Goal: Task Accomplishment & Management: Complete application form

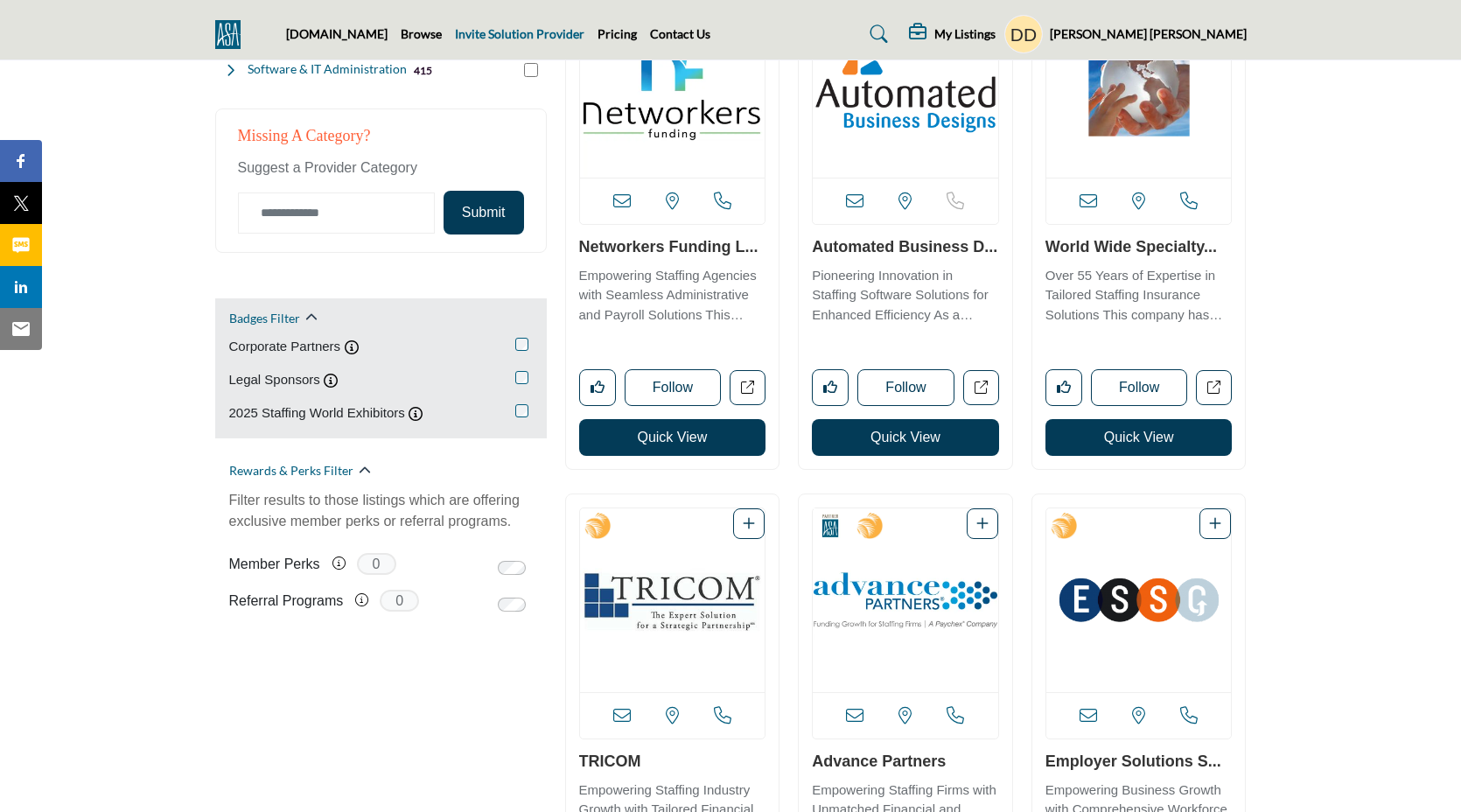
scroll to position [961, 0]
click at [546, 36] on link "Invite Solution Provider" at bounding box center [520, 33] width 130 height 15
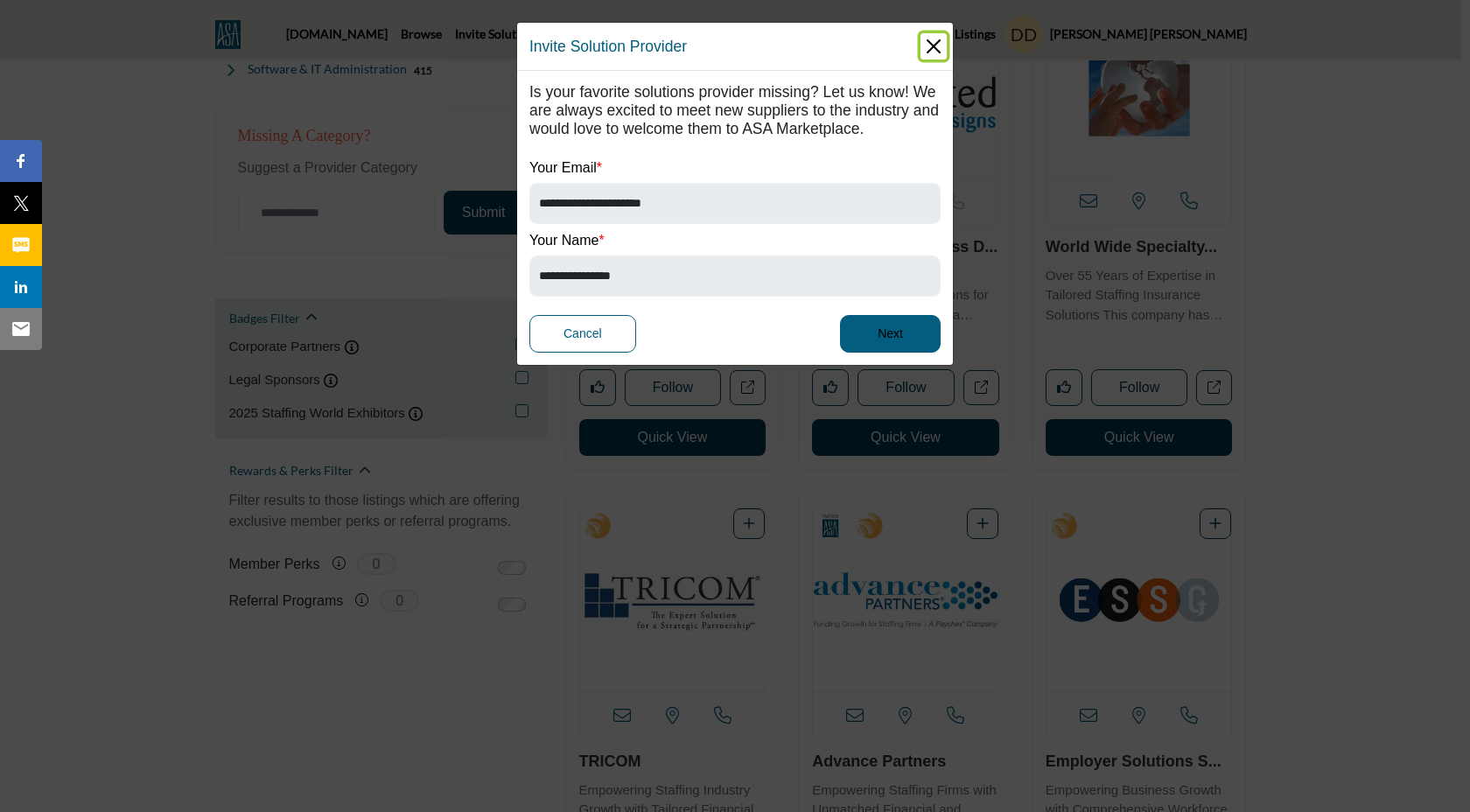
click at [930, 47] on button "Close" at bounding box center [934, 46] width 26 height 26
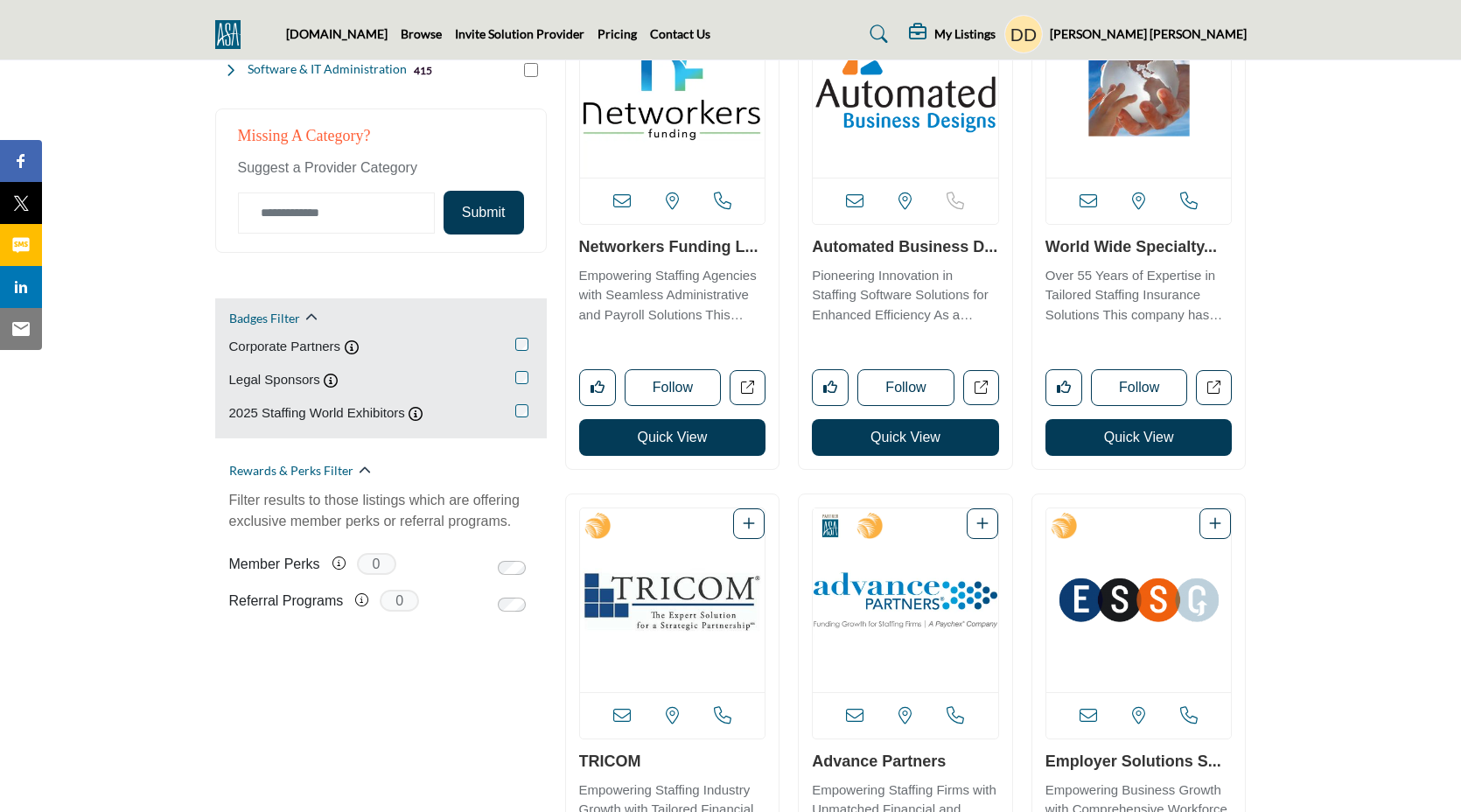
click at [509, 47] on div "[DOMAIN_NAME] Browse Invite Solution Provider Pricing Contact Us" at bounding box center [730, 34] width 1049 height 39
click at [509, 34] on link "Invite Solution Provider" at bounding box center [520, 33] width 130 height 15
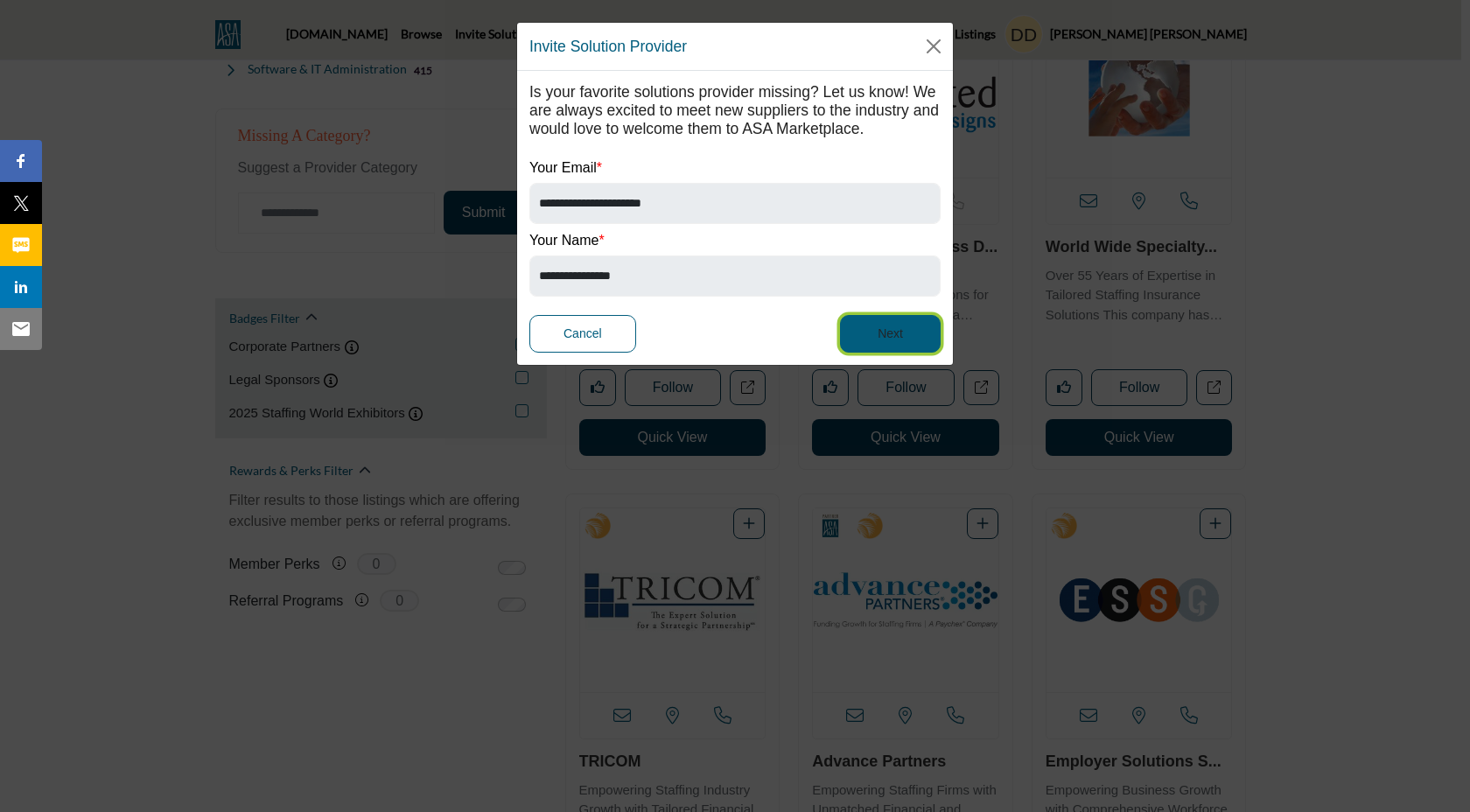
click at [903, 352] on button "Next" at bounding box center [890, 334] width 101 height 38
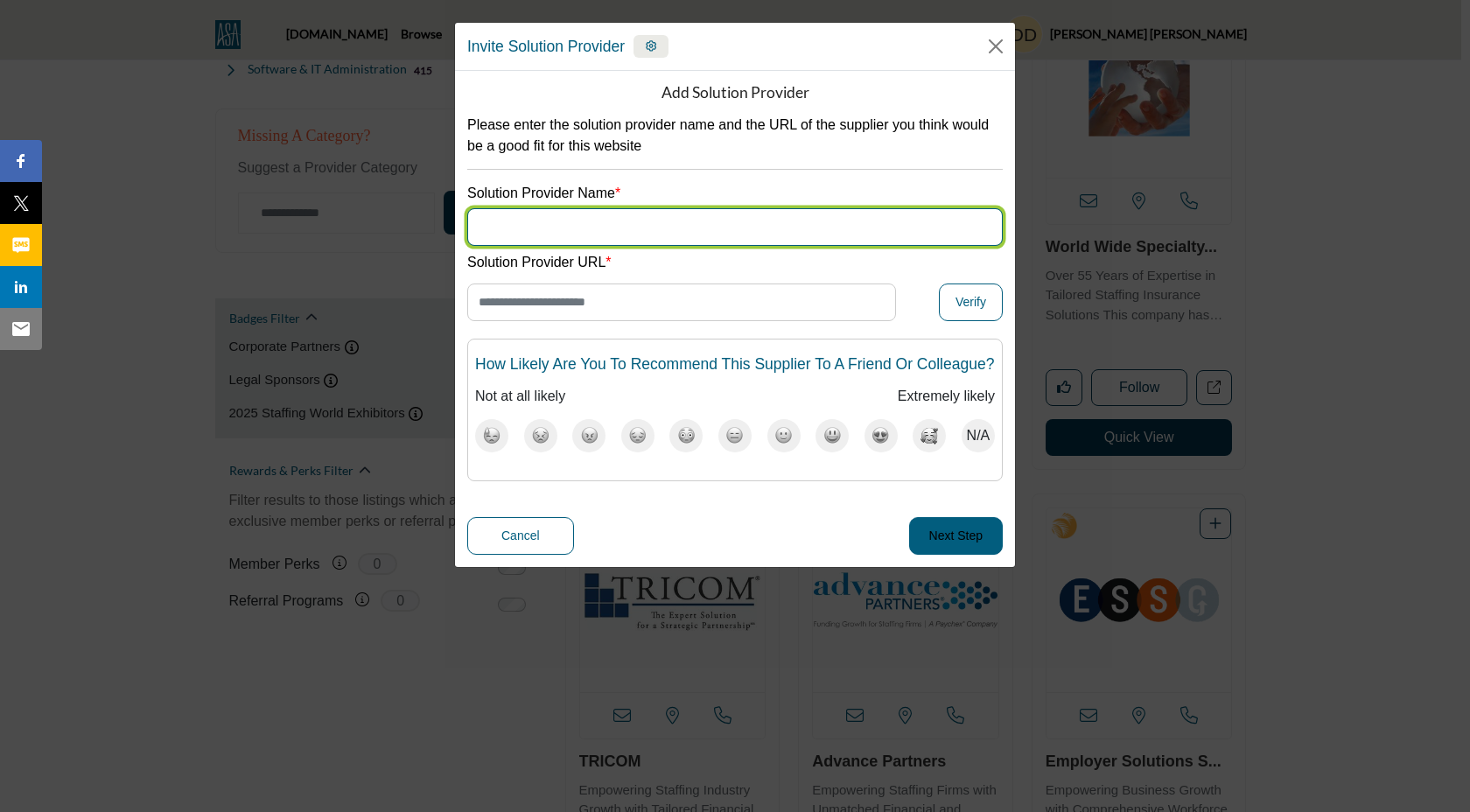
click at [594, 231] on input "Supplier Name" at bounding box center [735, 227] width 536 height 38
type input "****"
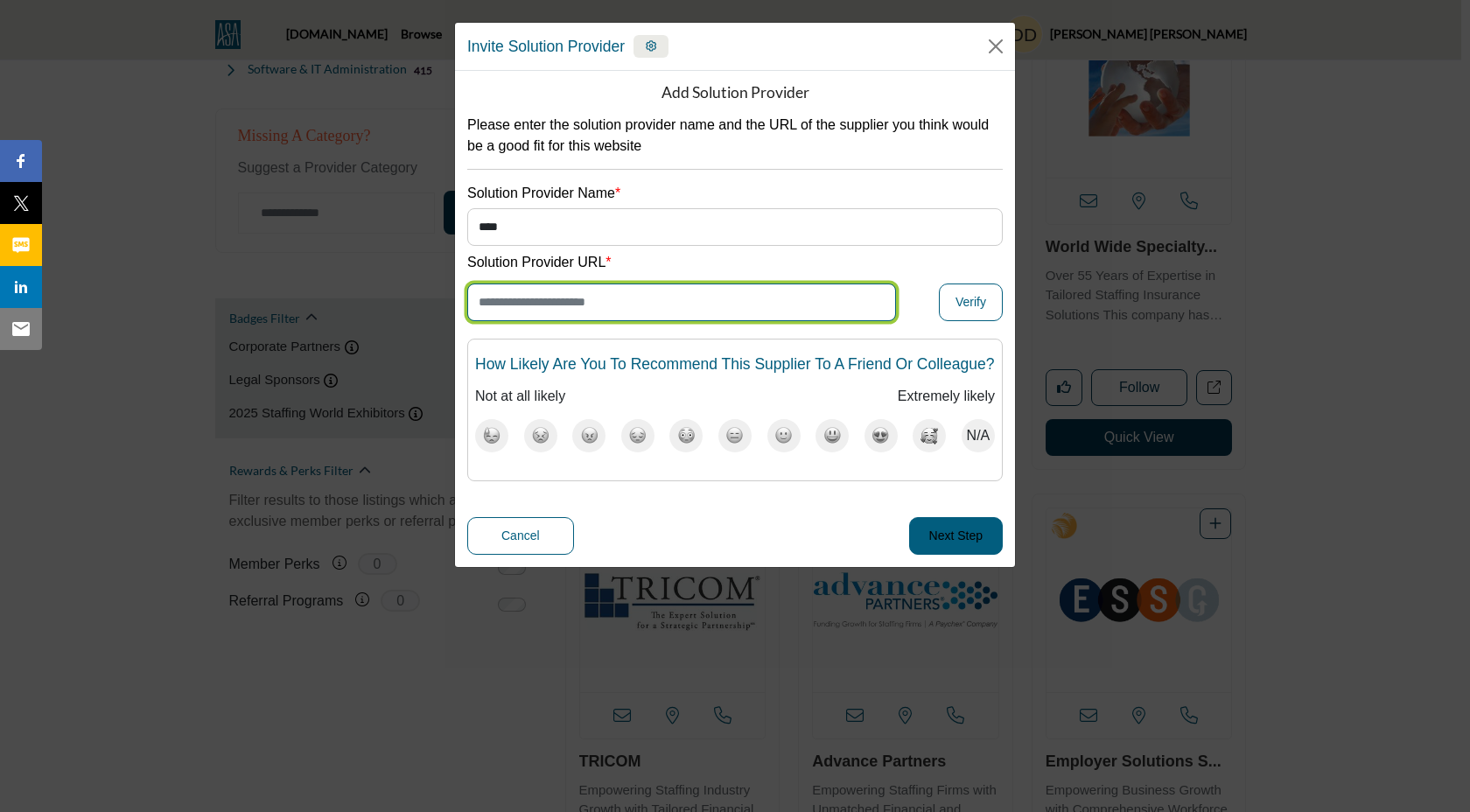
click at [607, 304] on input "Enter Website URL" at bounding box center [682, 302] width 428 height 38
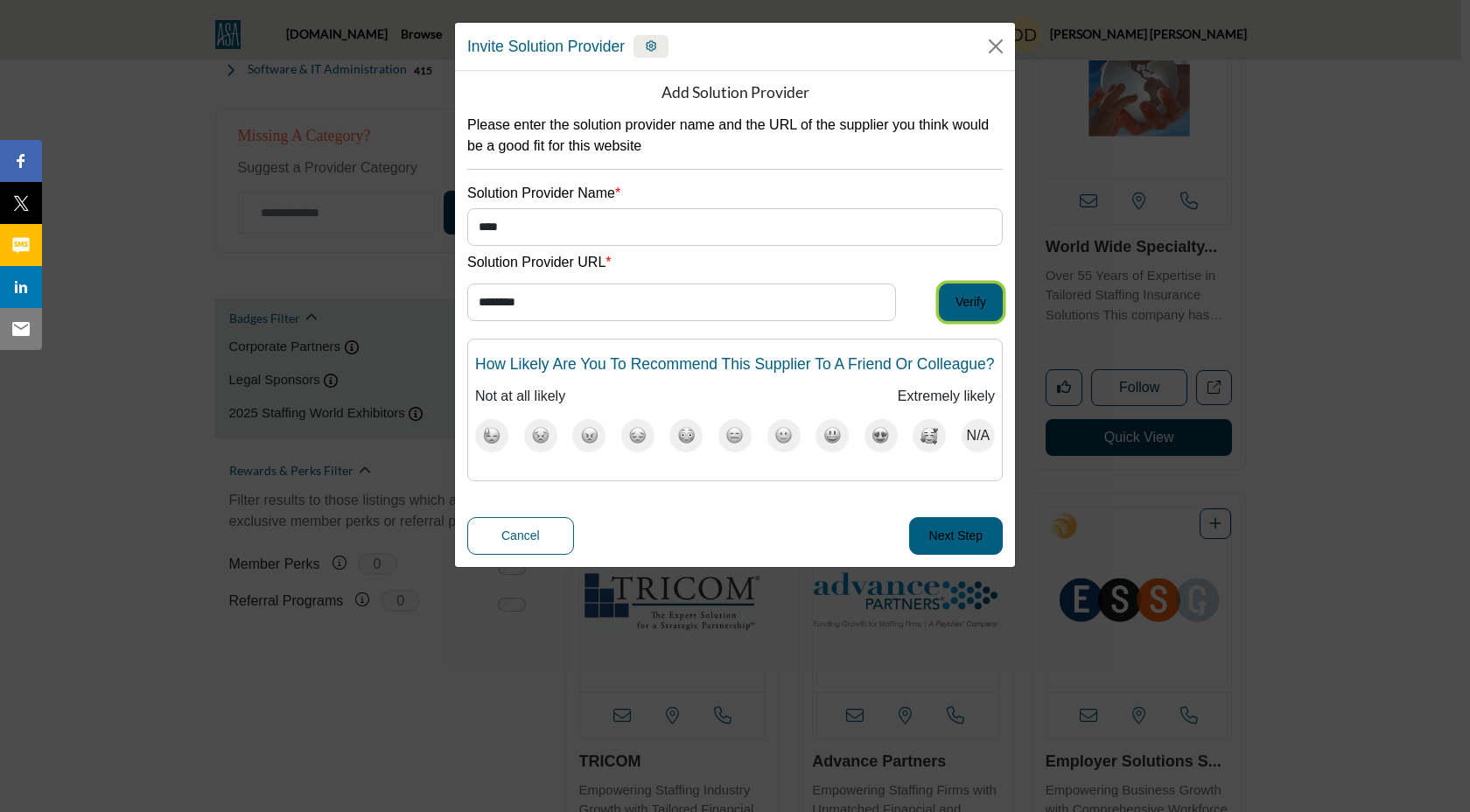
click at [995, 305] on button "Verify" at bounding box center [971, 302] width 64 height 38
type input "**********"
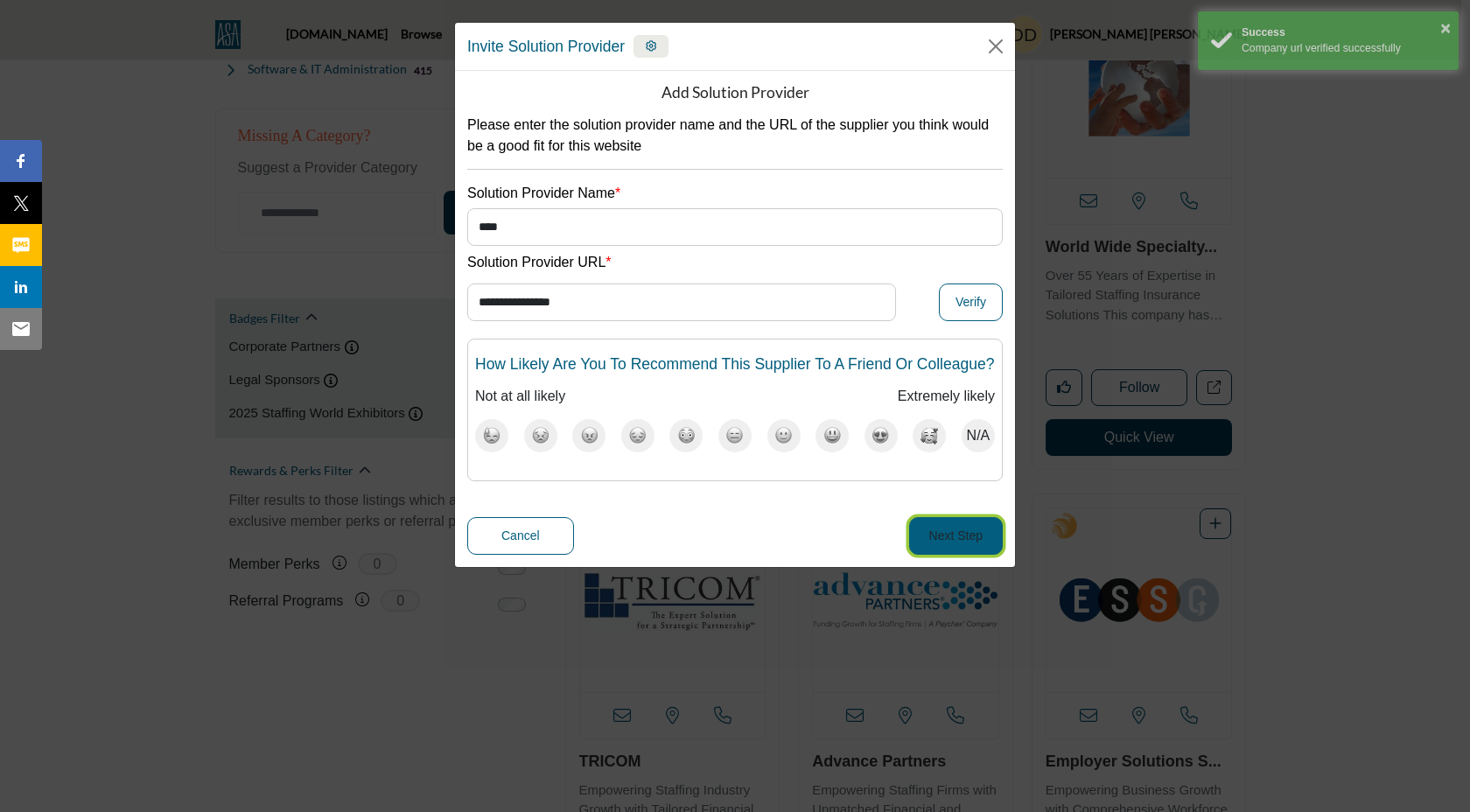
click at [952, 554] on button "Next Step" at bounding box center [955, 536] width 94 height 38
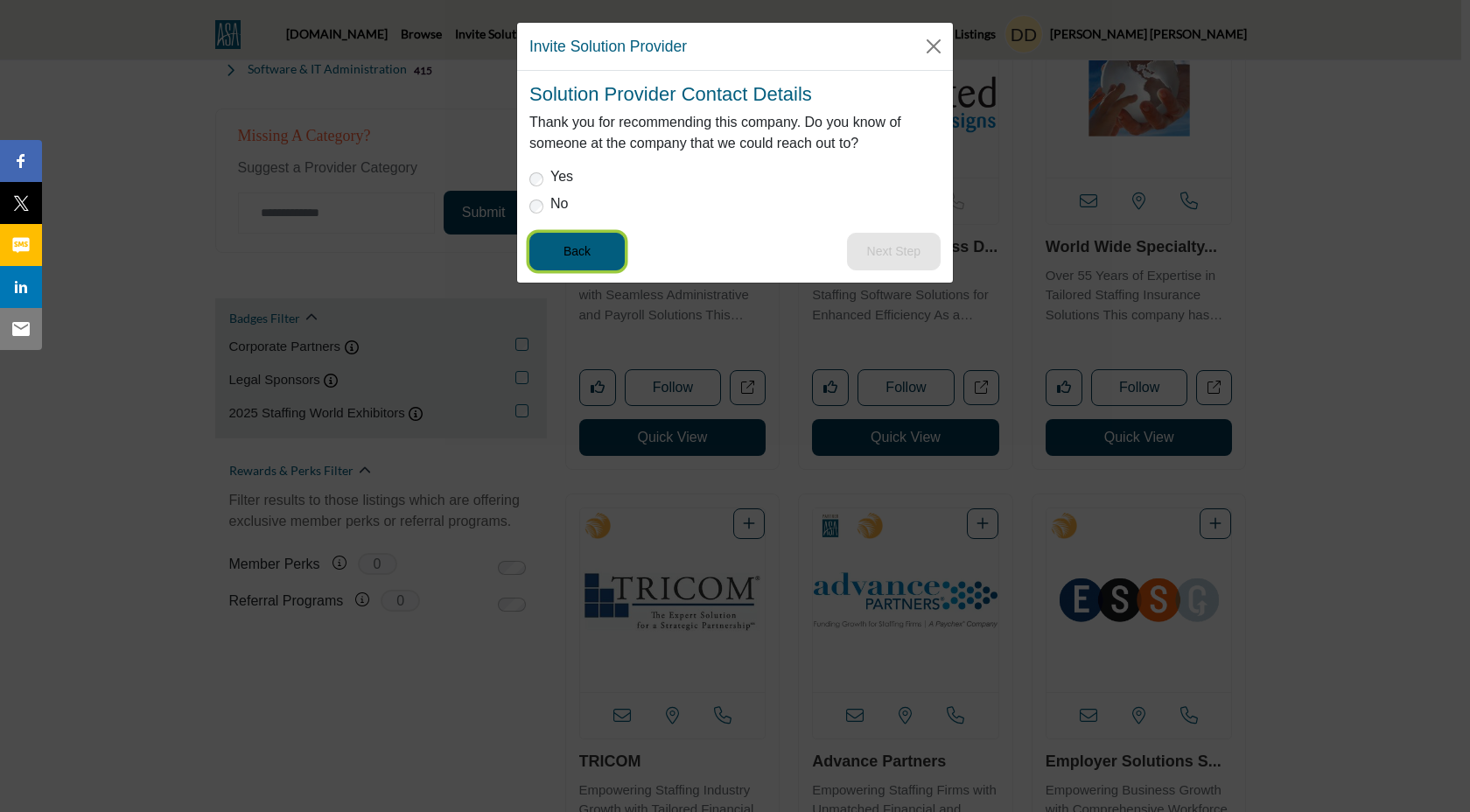
click at [611, 258] on button "Back" at bounding box center [577, 251] width 96 height 38
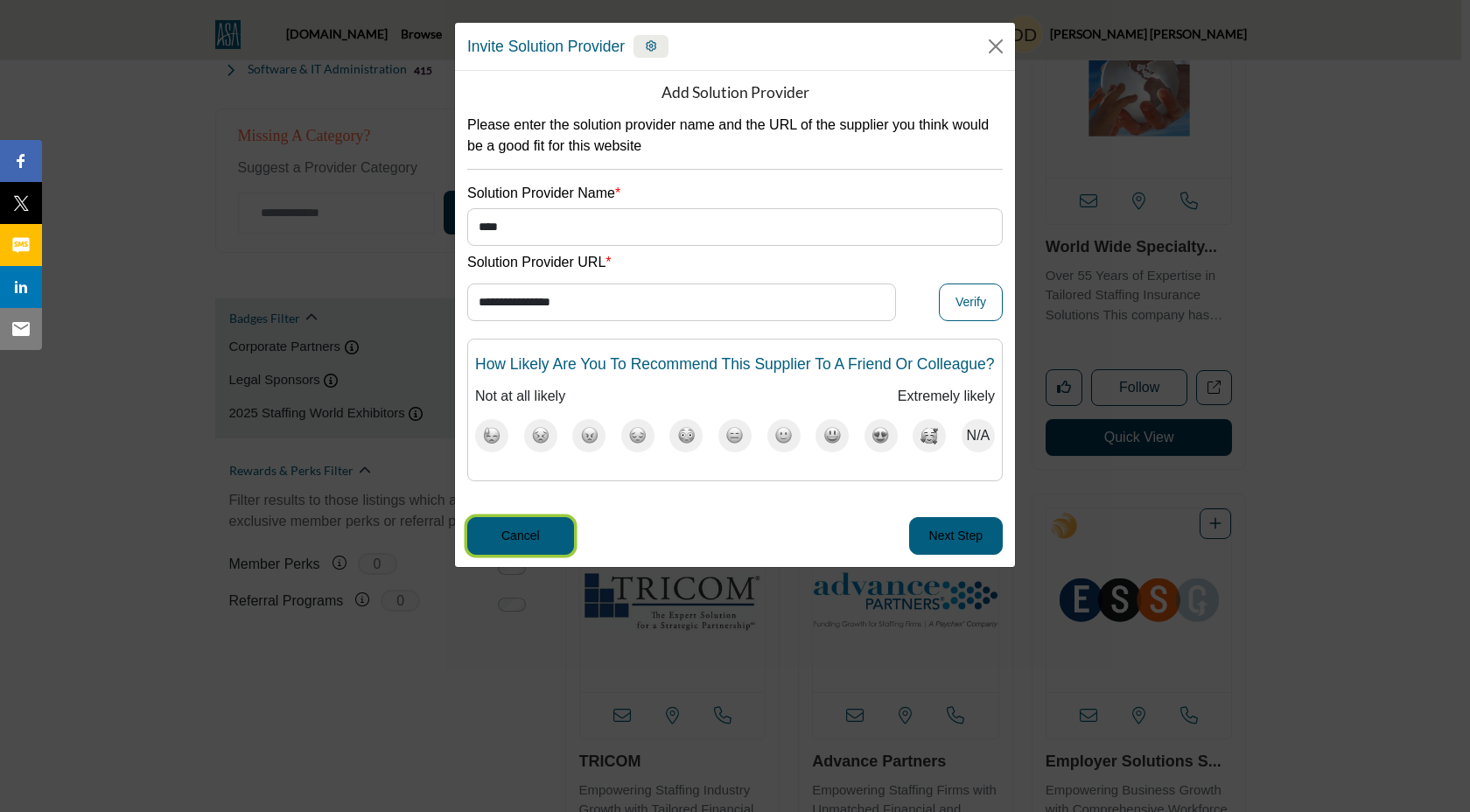
click at [563, 542] on button "Cancel" at bounding box center [520, 536] width 107 height 38
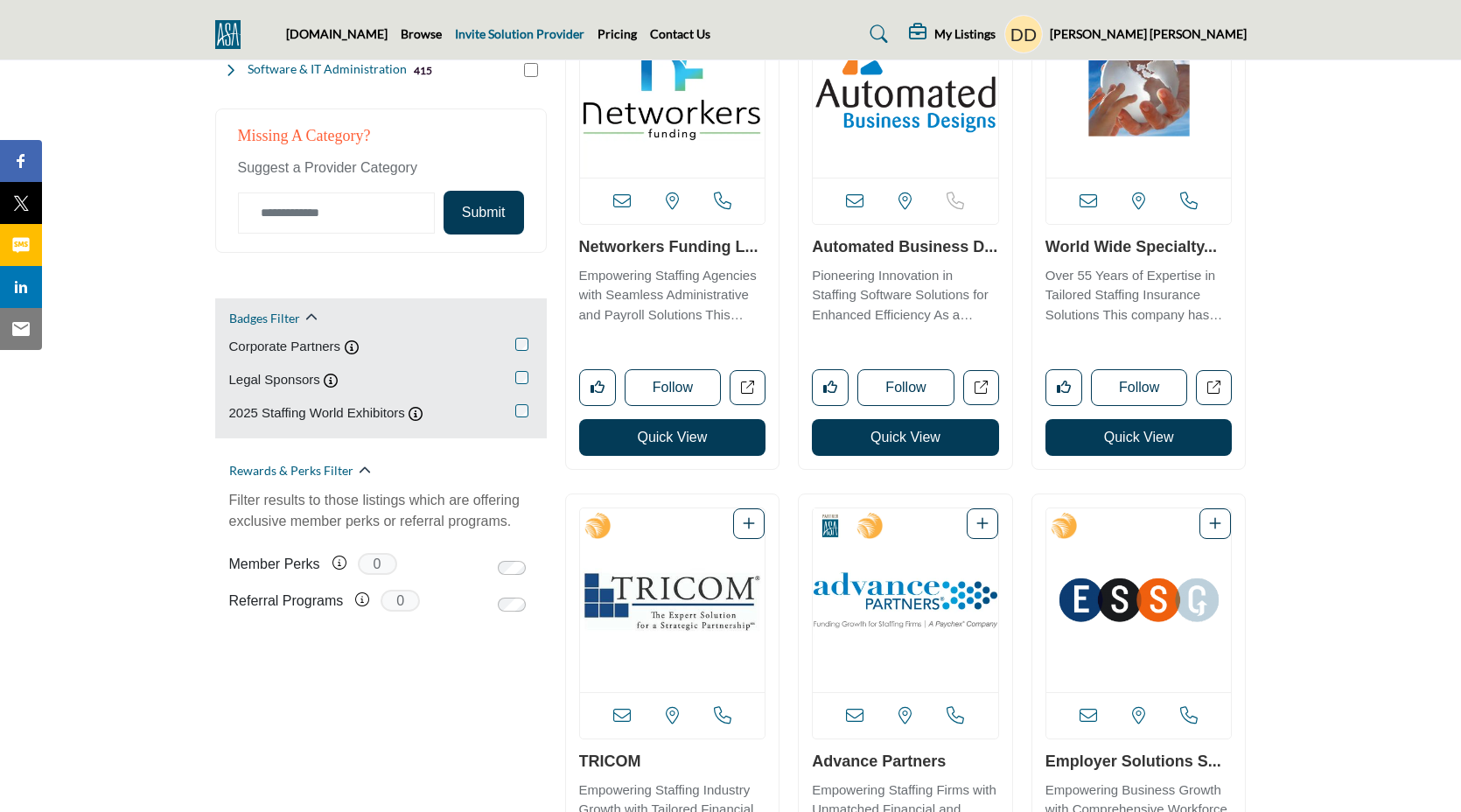
click at [501, 37] on link "Invite Solution Provider" at bounding box center [520, 33] width 130 height 15
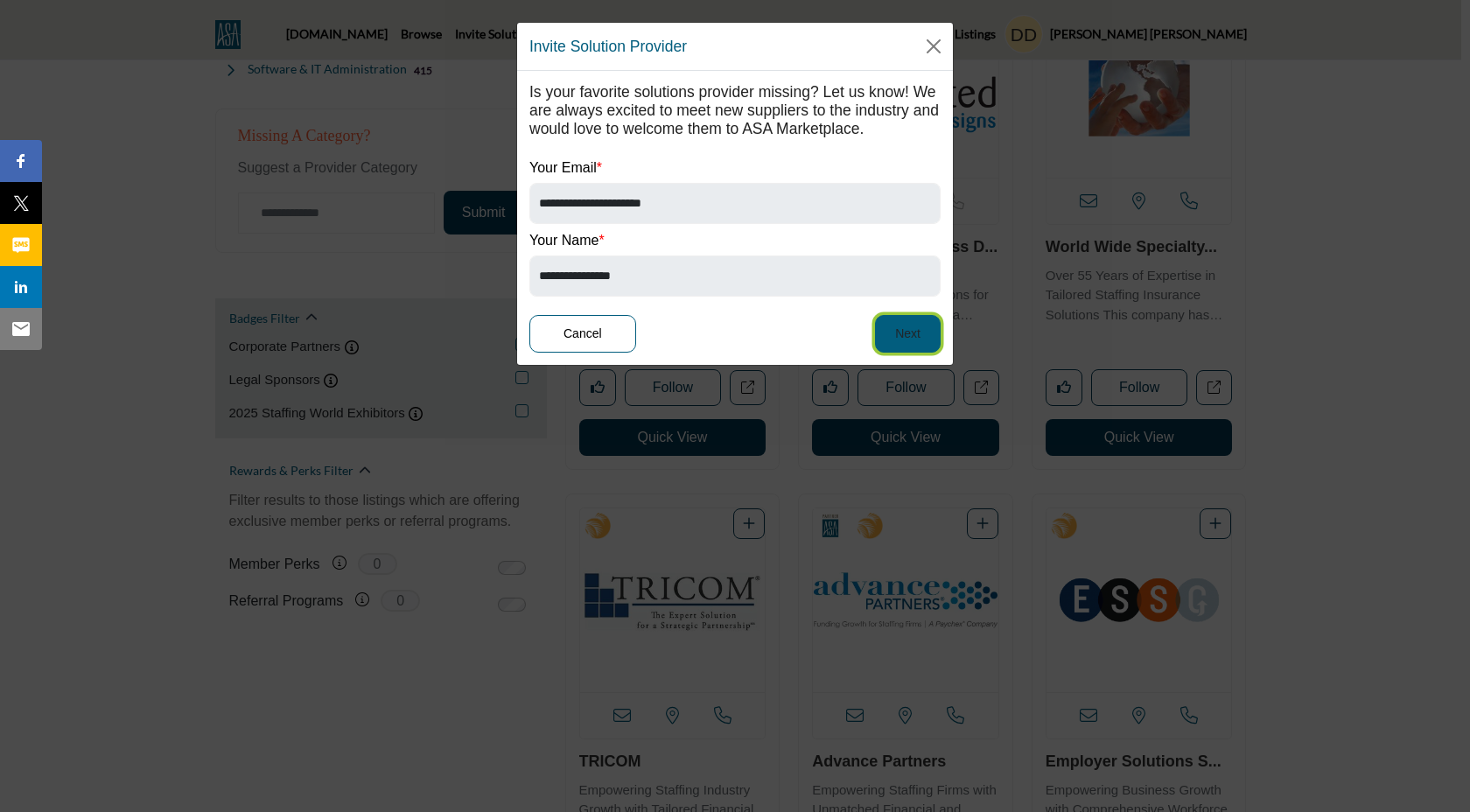
click at [922, 352] on button "Next" at bounding box center [908, 334] width 66 height 38
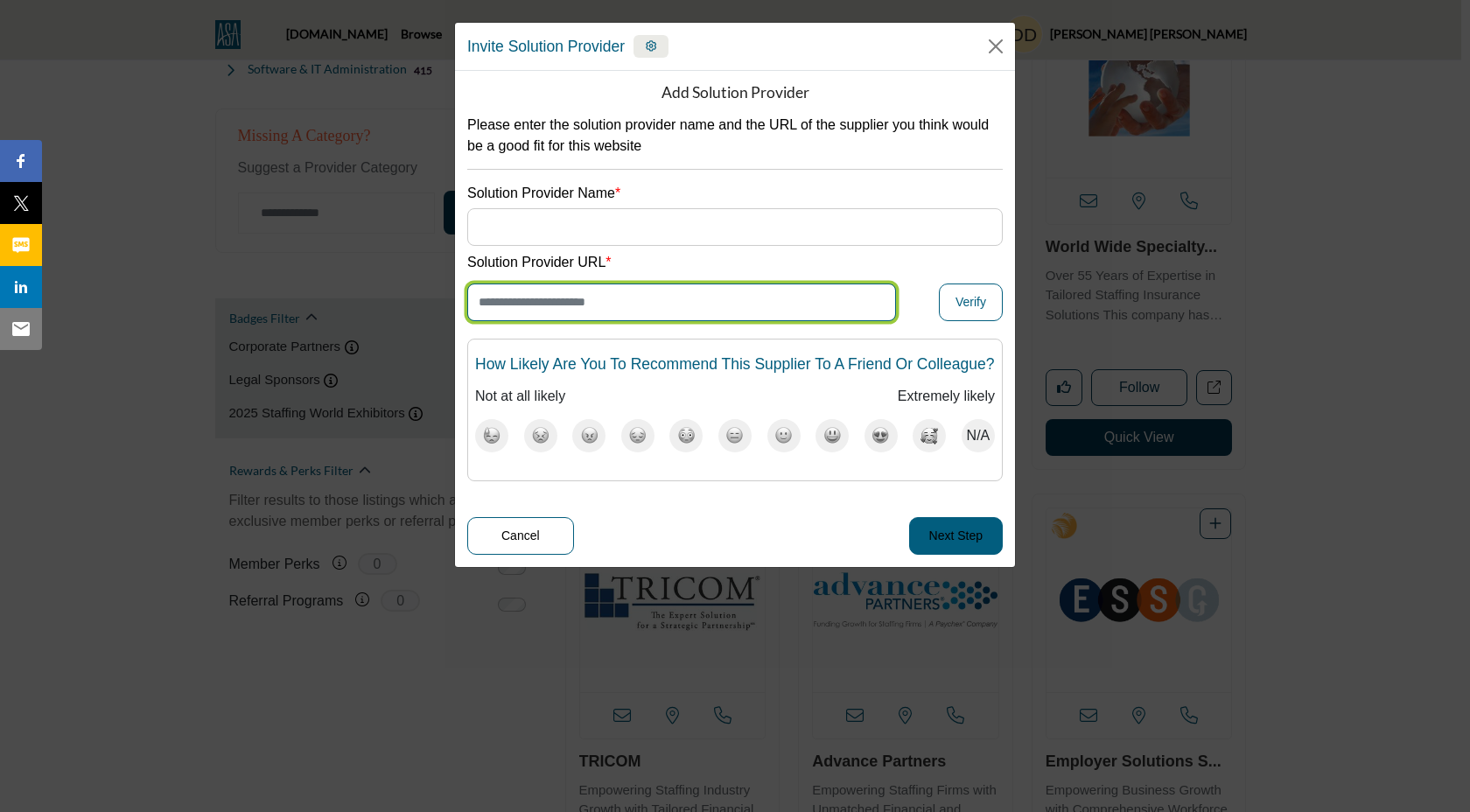
click at [650, 295] on input "Enter Website URL" at bounding box center [682, 302] width 428 height 38
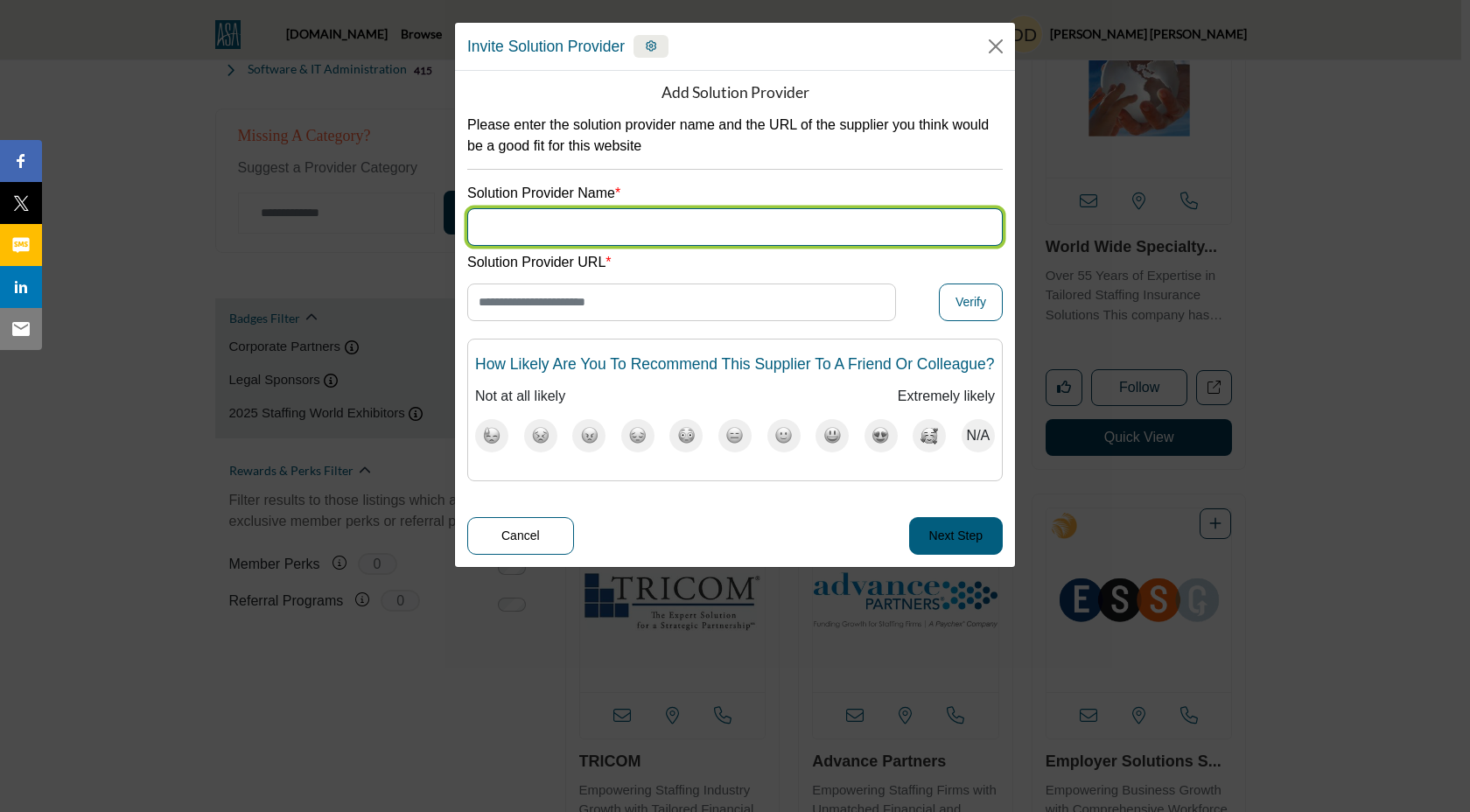
click at [650, 214] on input "Supplier Name" at bounding box center [735, 227] width 536 height 38
type input "****"
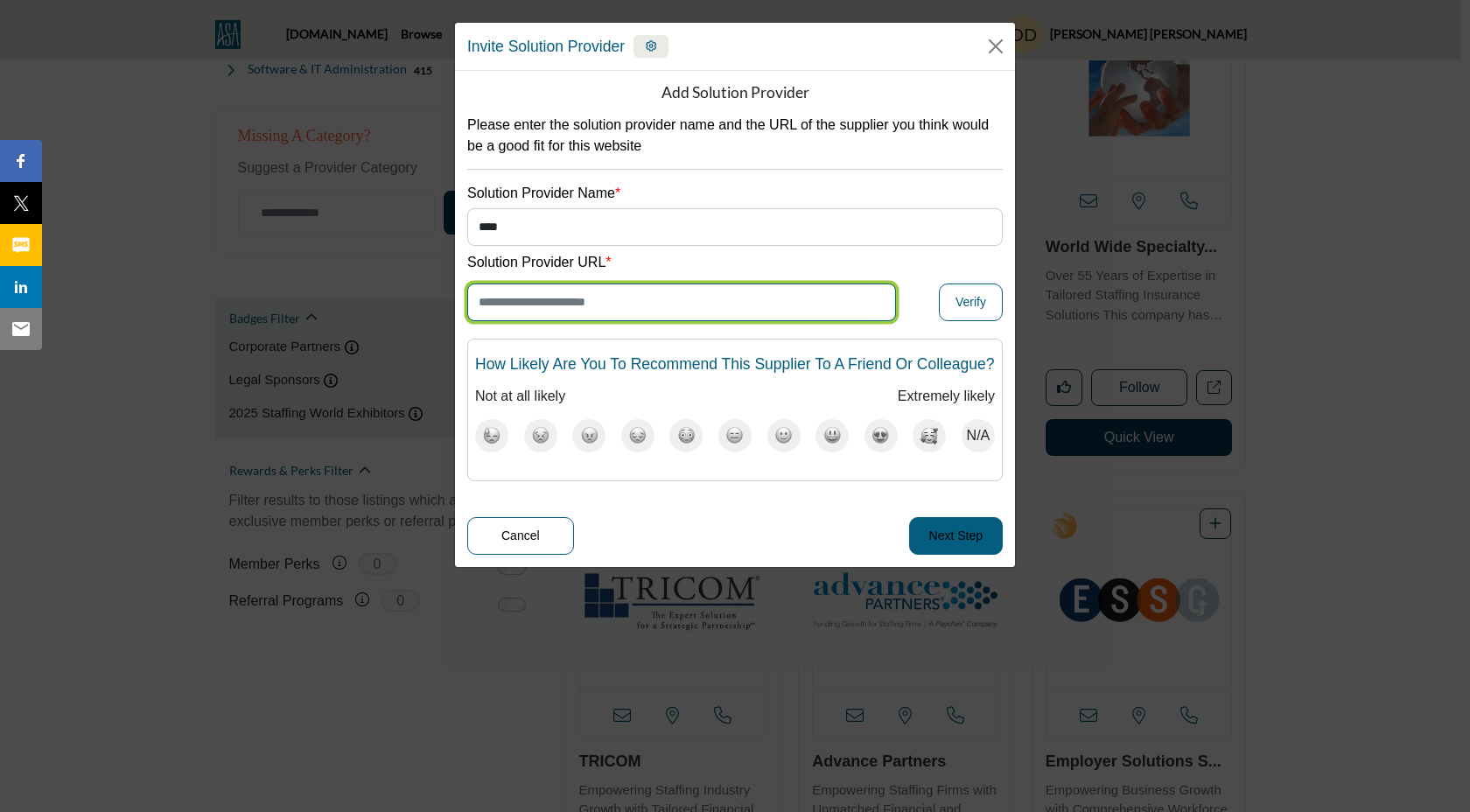
click at [663, 299] on input "Enter Website URL" at bounding box center [682, 302] width 428 height 38
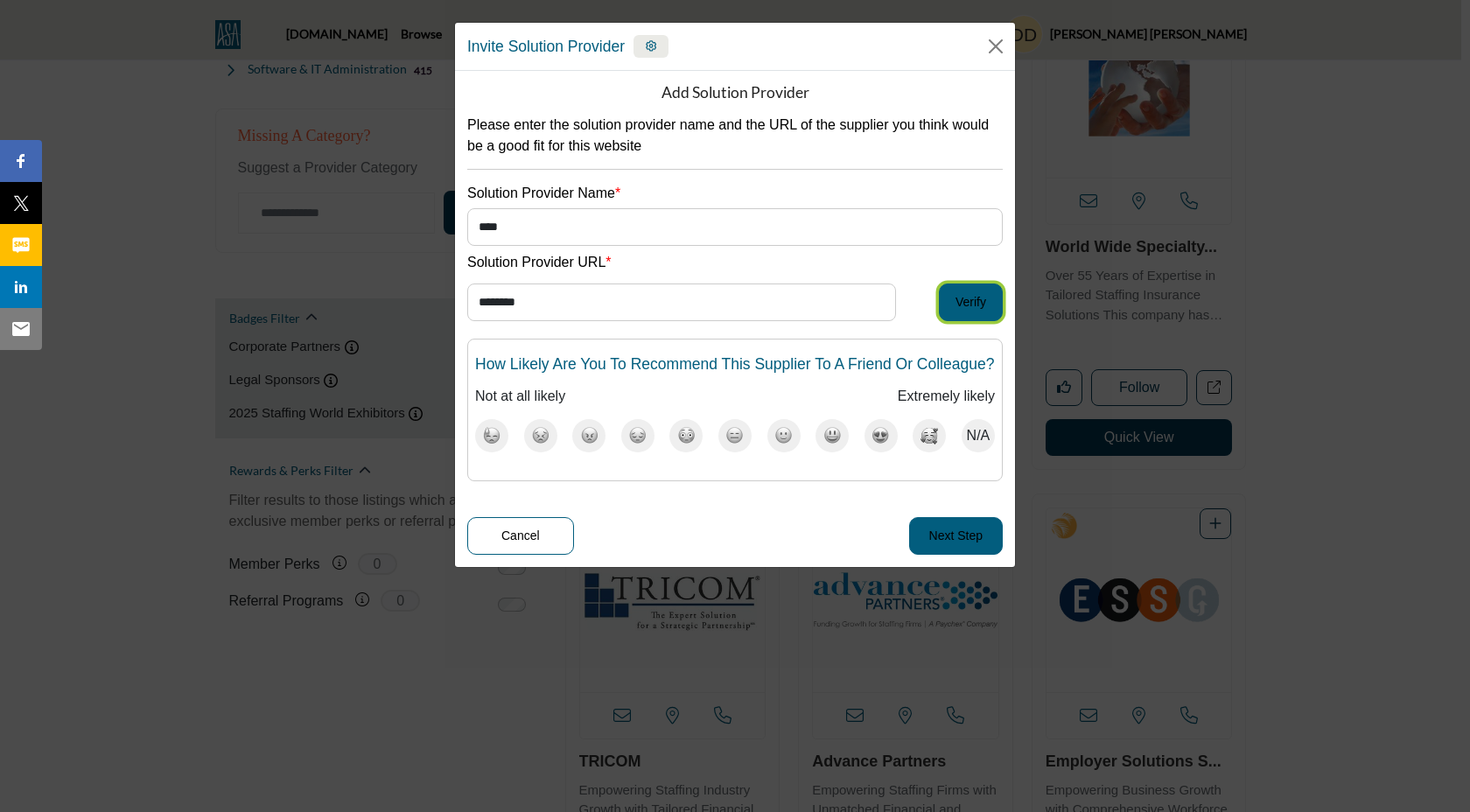
click at [980, 297] on button "Verify" at bounding box center [971, 302] width 64 height 38
type input "**********"
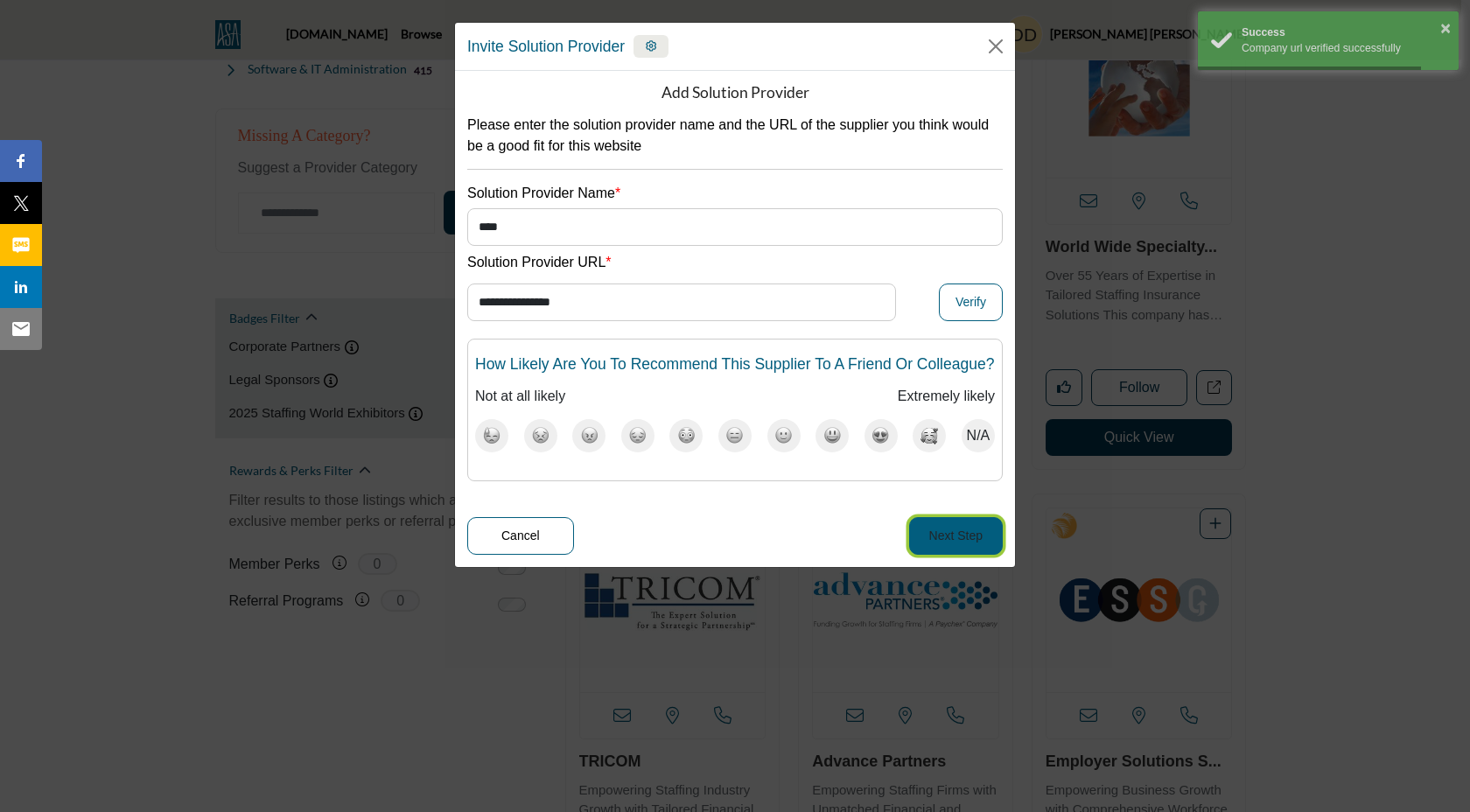
click at [947, 554] on button "Next Step" at bounding box center [955, 536] width 94 height 38
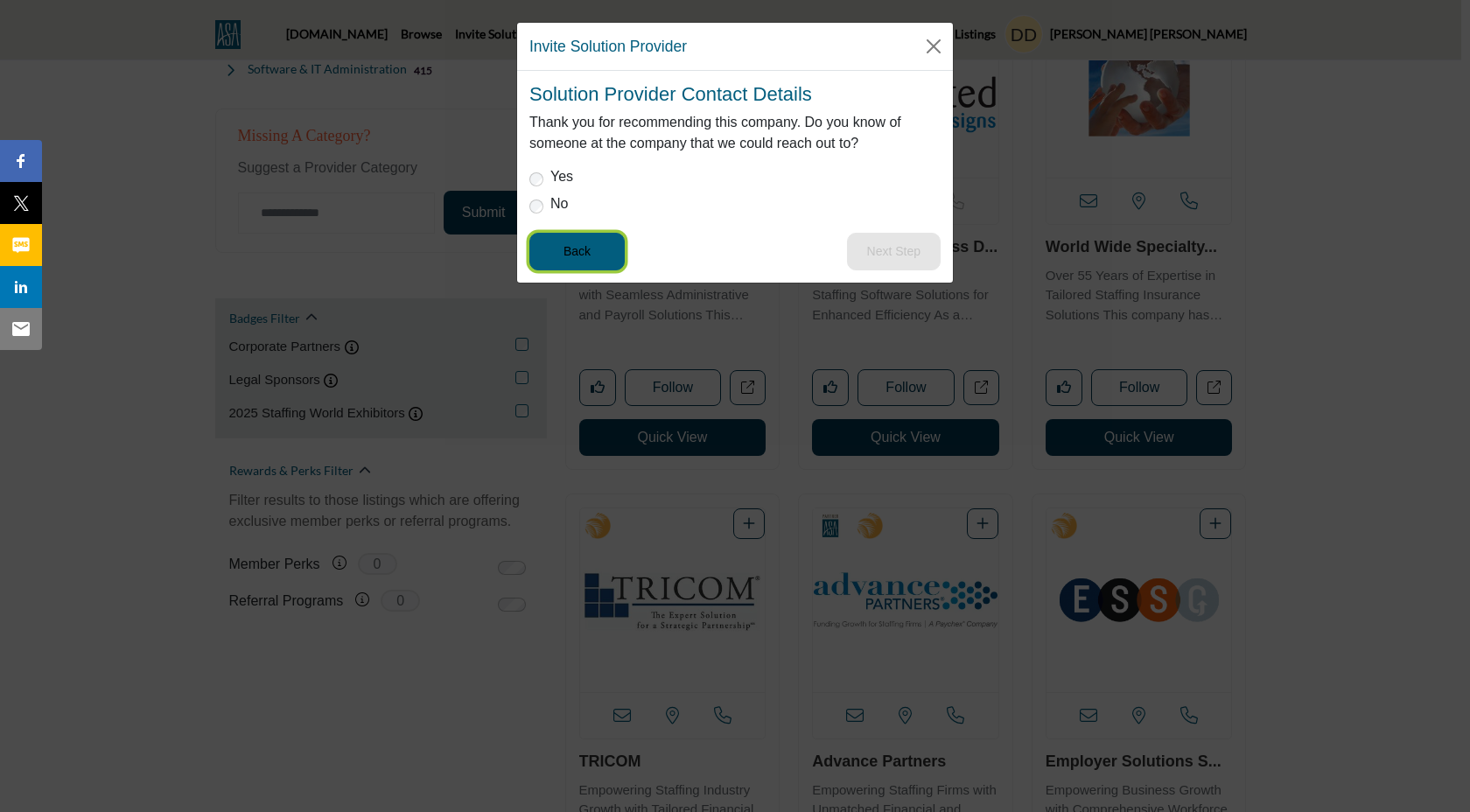
click at [602, 253] on button "Back" at bounding box center [577, 251] width 96 height 38
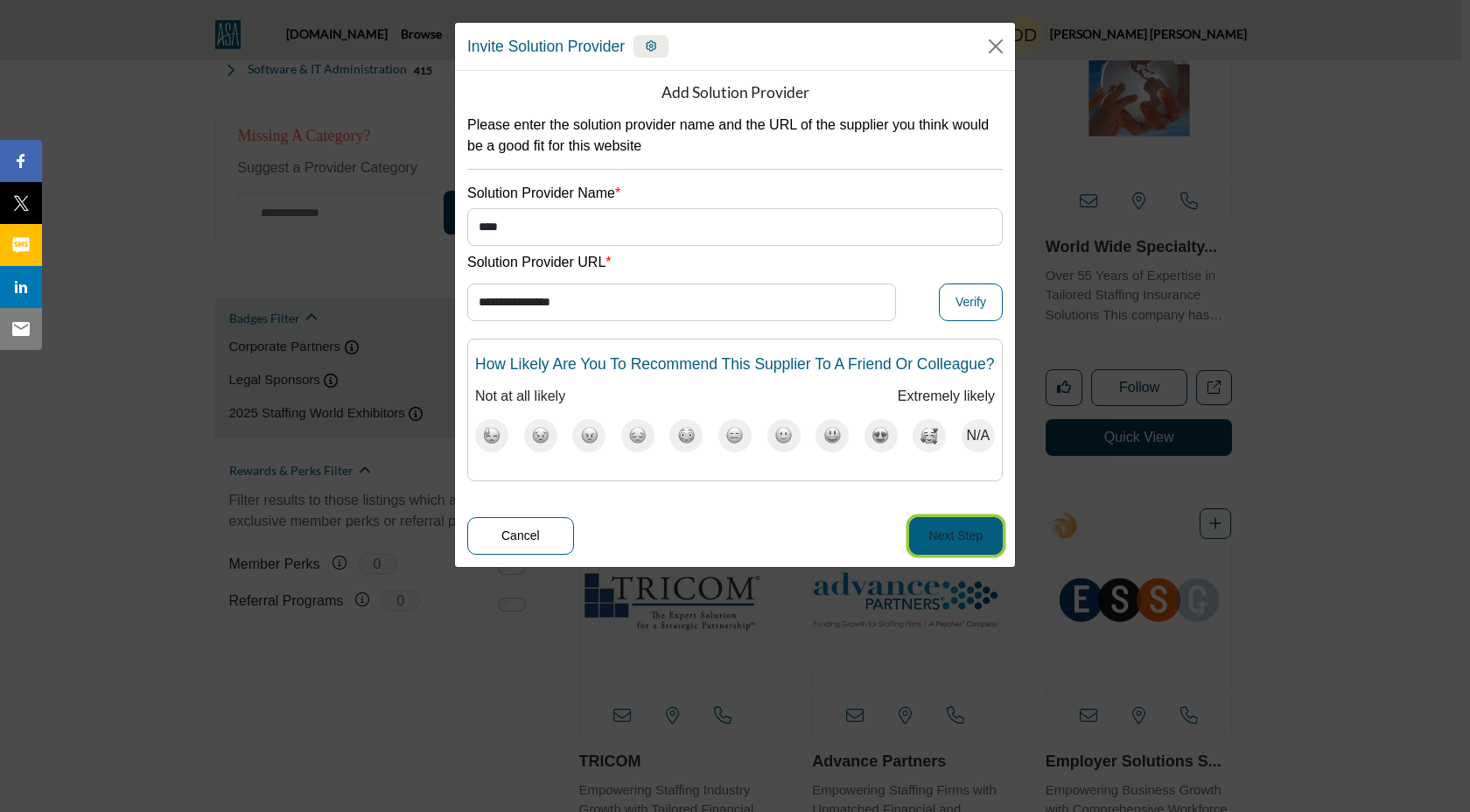
click at [952, 554] on button "Next Step" at bounding box center [955, 536] width 94 height 38
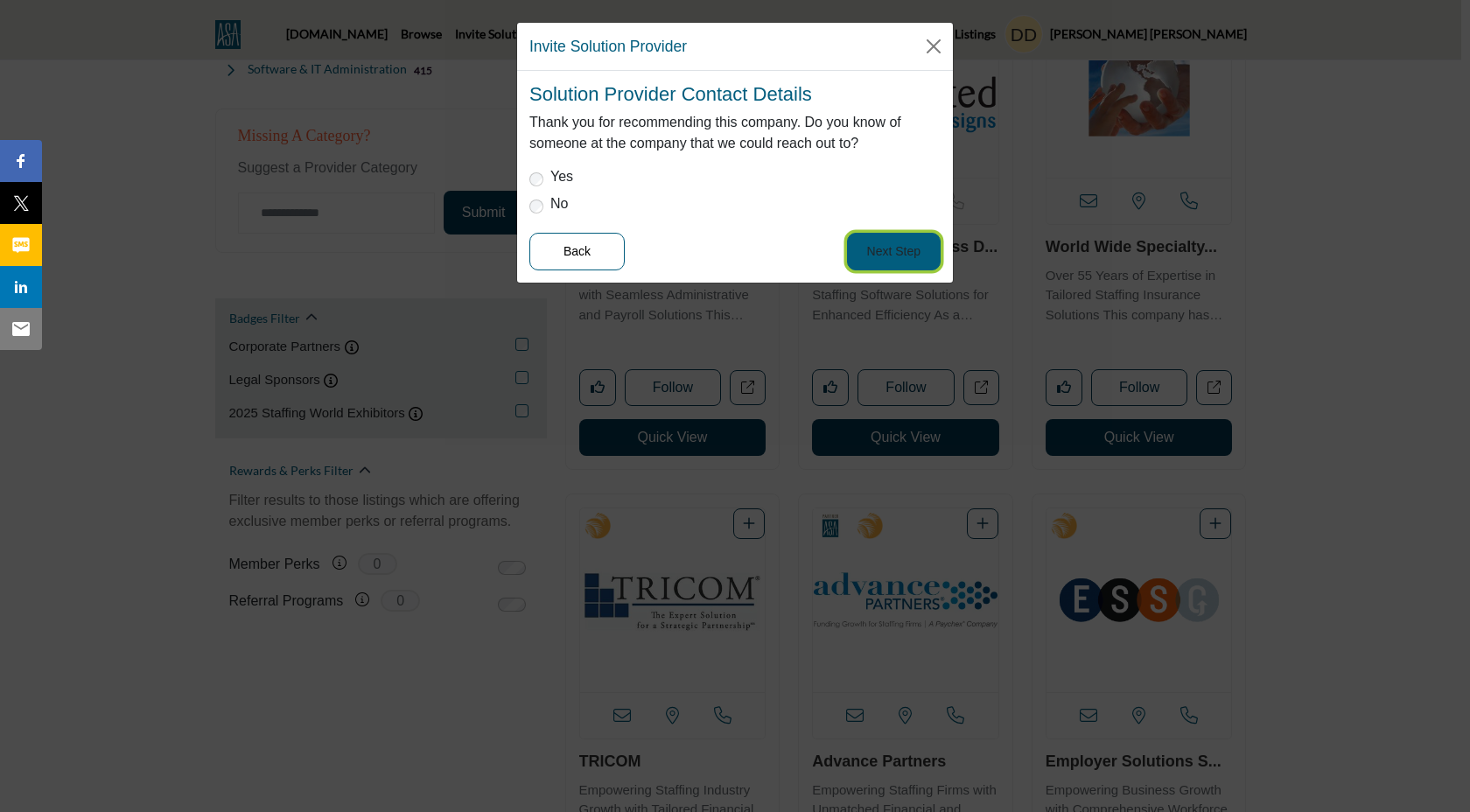
click at [887, 268] on button "Next Step" at bounding box center [893, 251] width 94 height 38
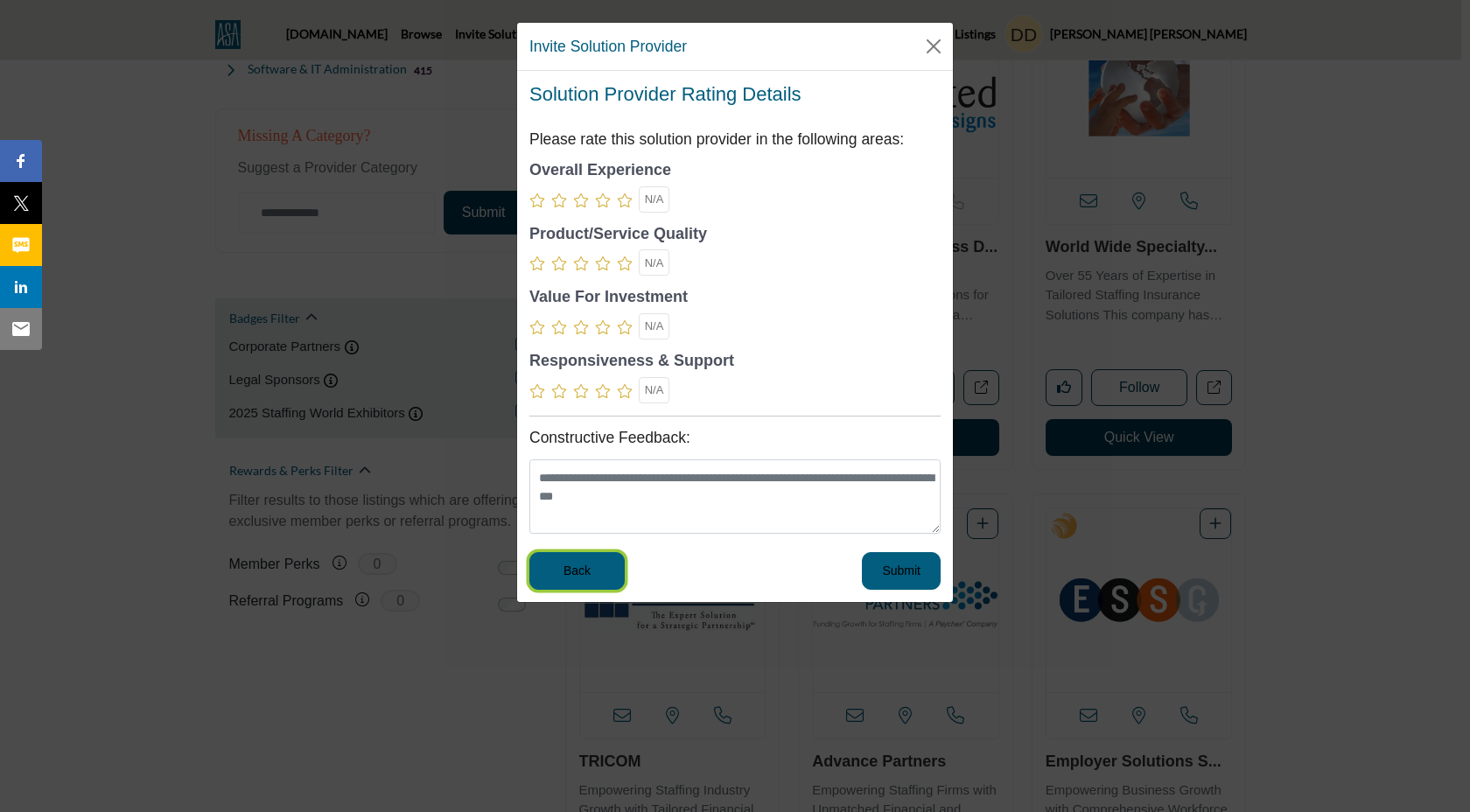
click at [568, 585] on button "Back" at bounding box center [577, 570] width 96 height 38
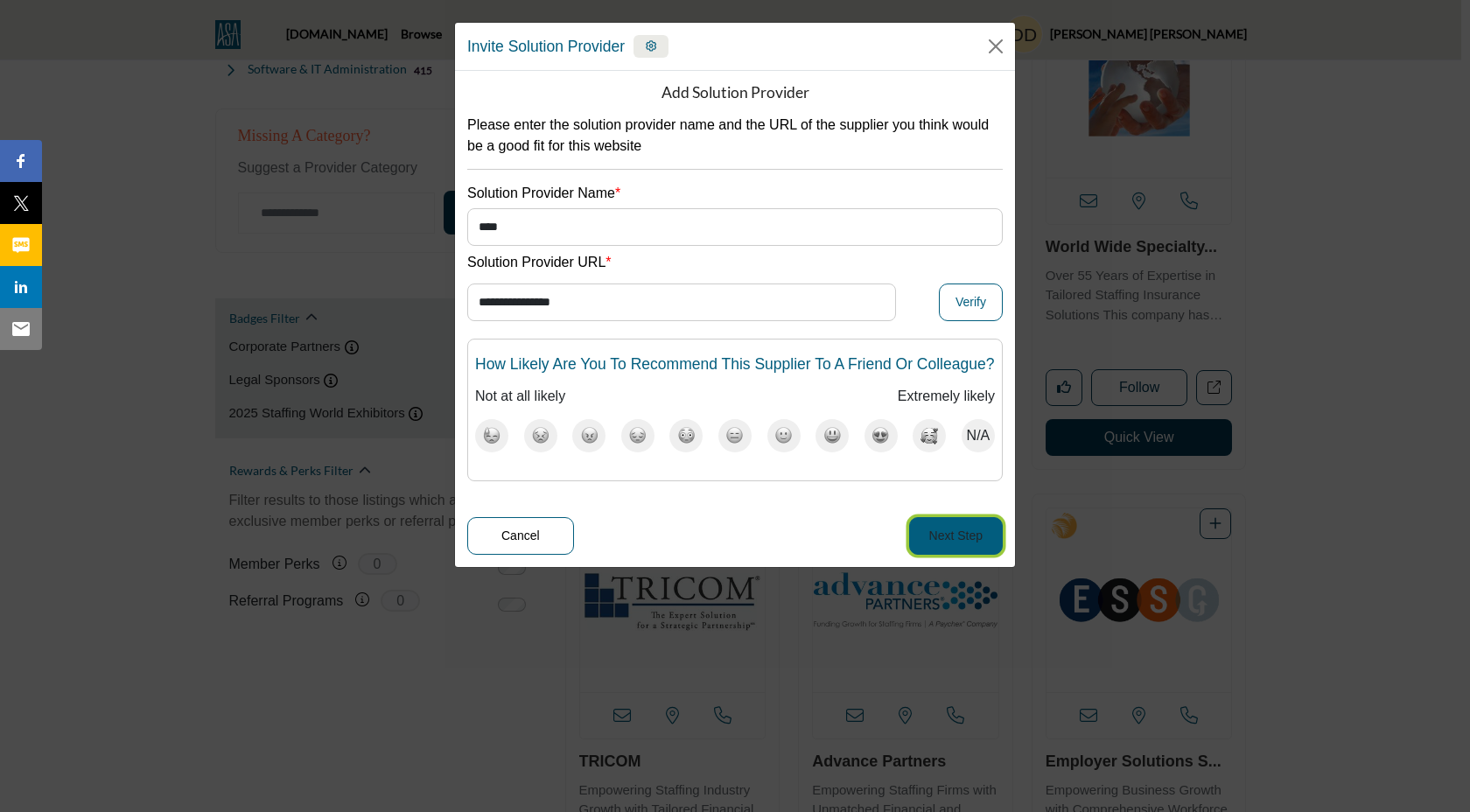
click at [952, 550] on button "Next Step" at bounding box center [955, 536] width 94 height 38
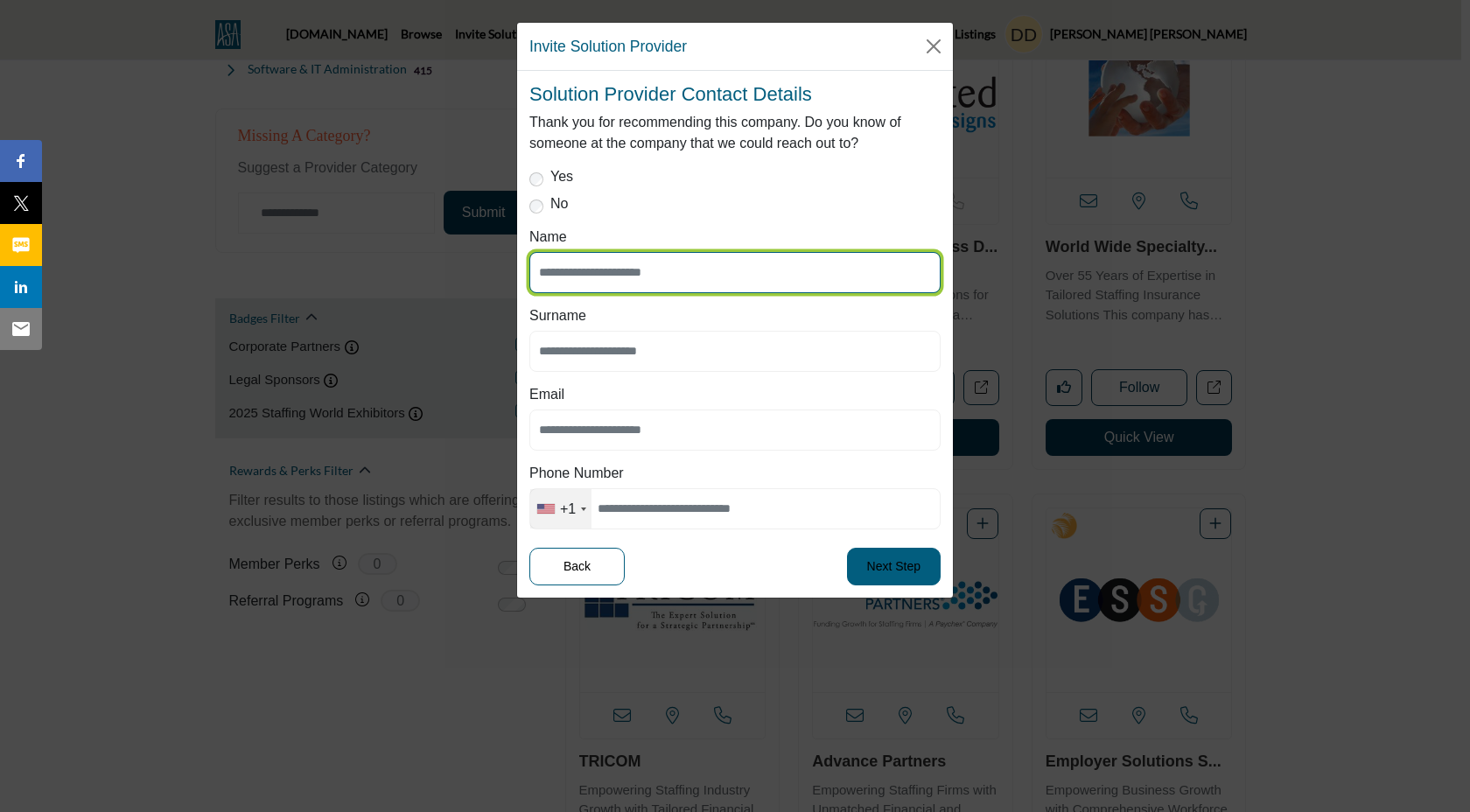
click at [652, 273] on input "Name" at bounding box center [735, 273] width 412 height 41
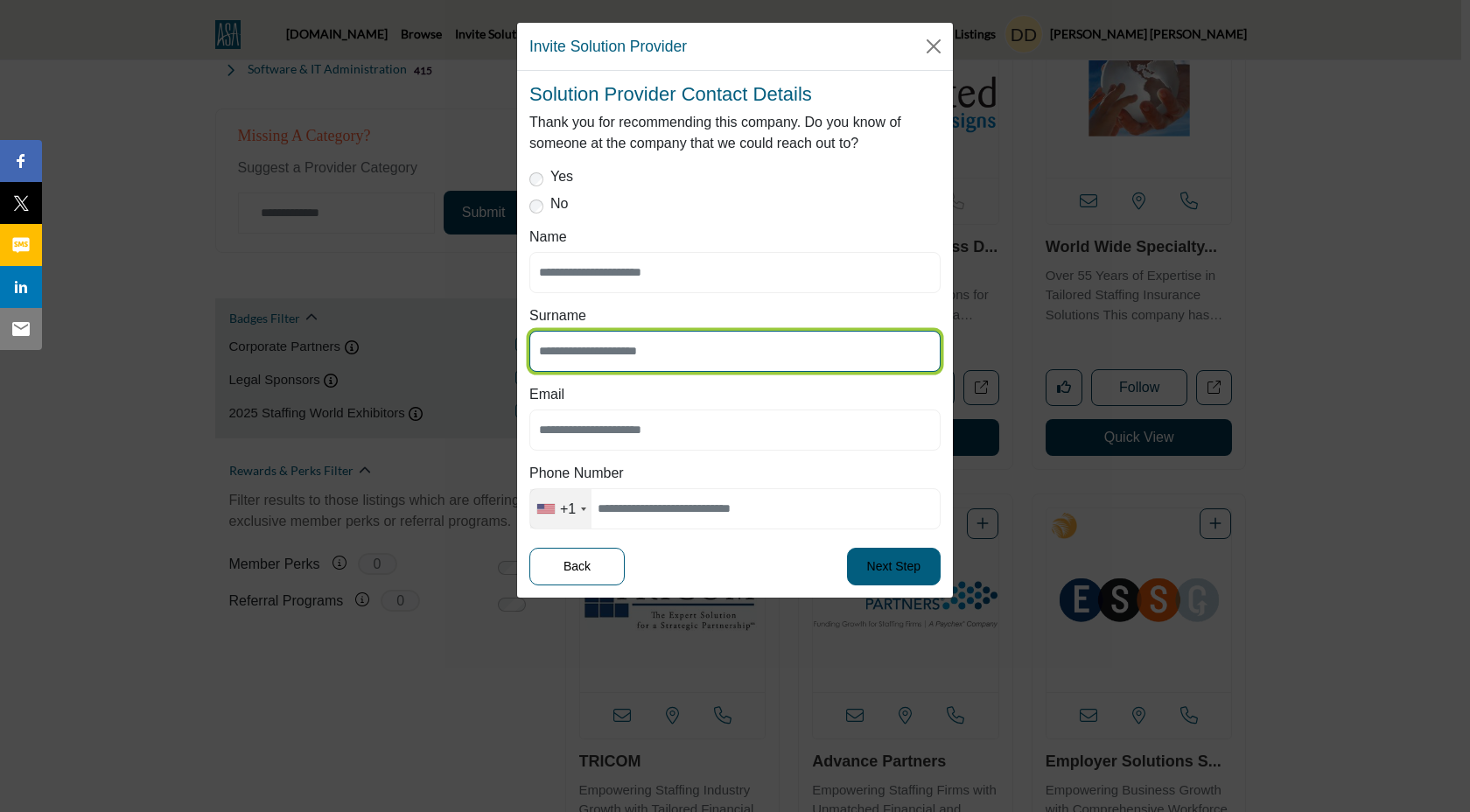
click at [640, 354] on input "text" at bounding box center [735, 351] width 412 height 41
click at [930, 47] on button "Close" at bounding box center [934, 46] width 26 height 26
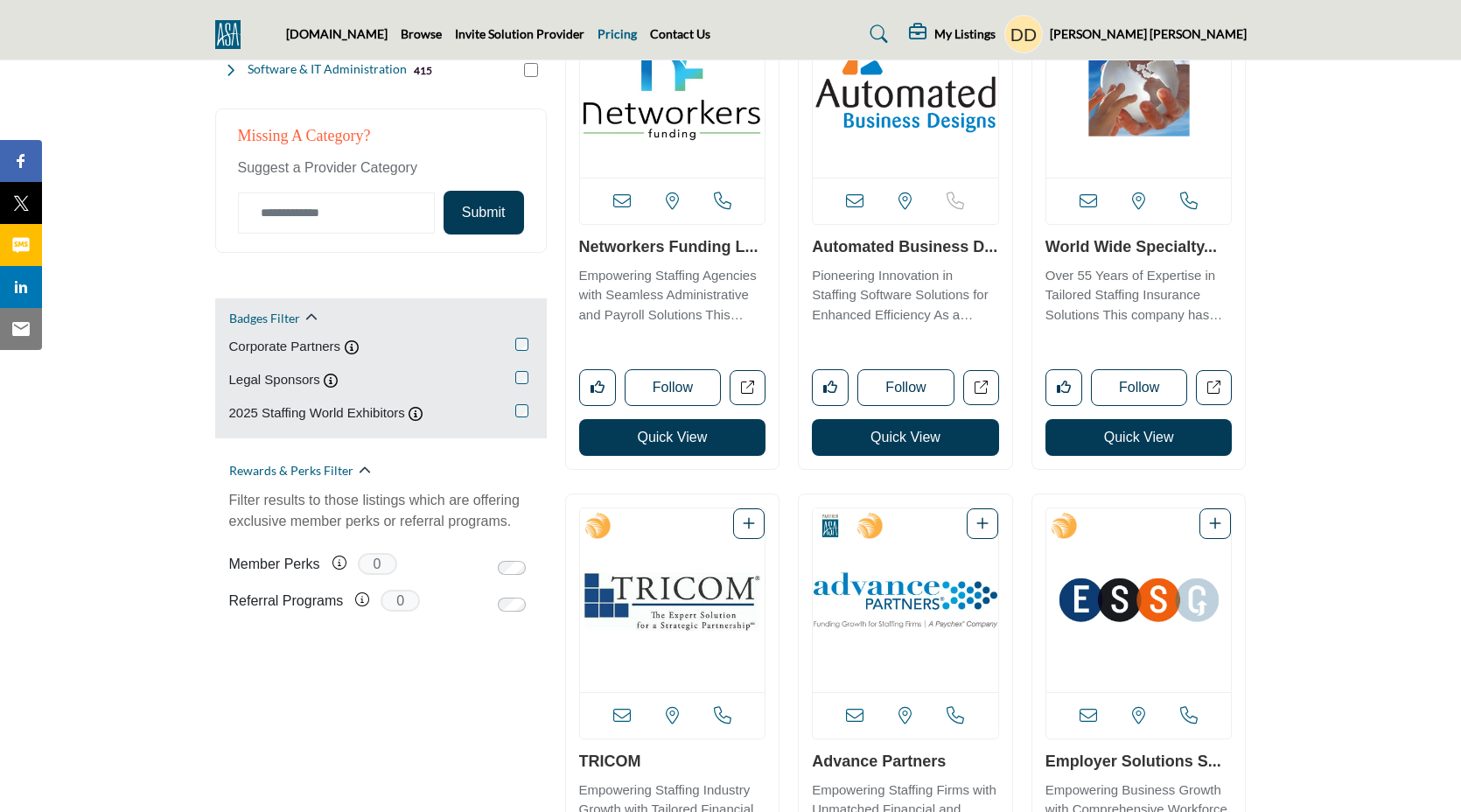
click at [629, 37] on link "Pricing" at bounding box center [617, 33] width 39 height 15
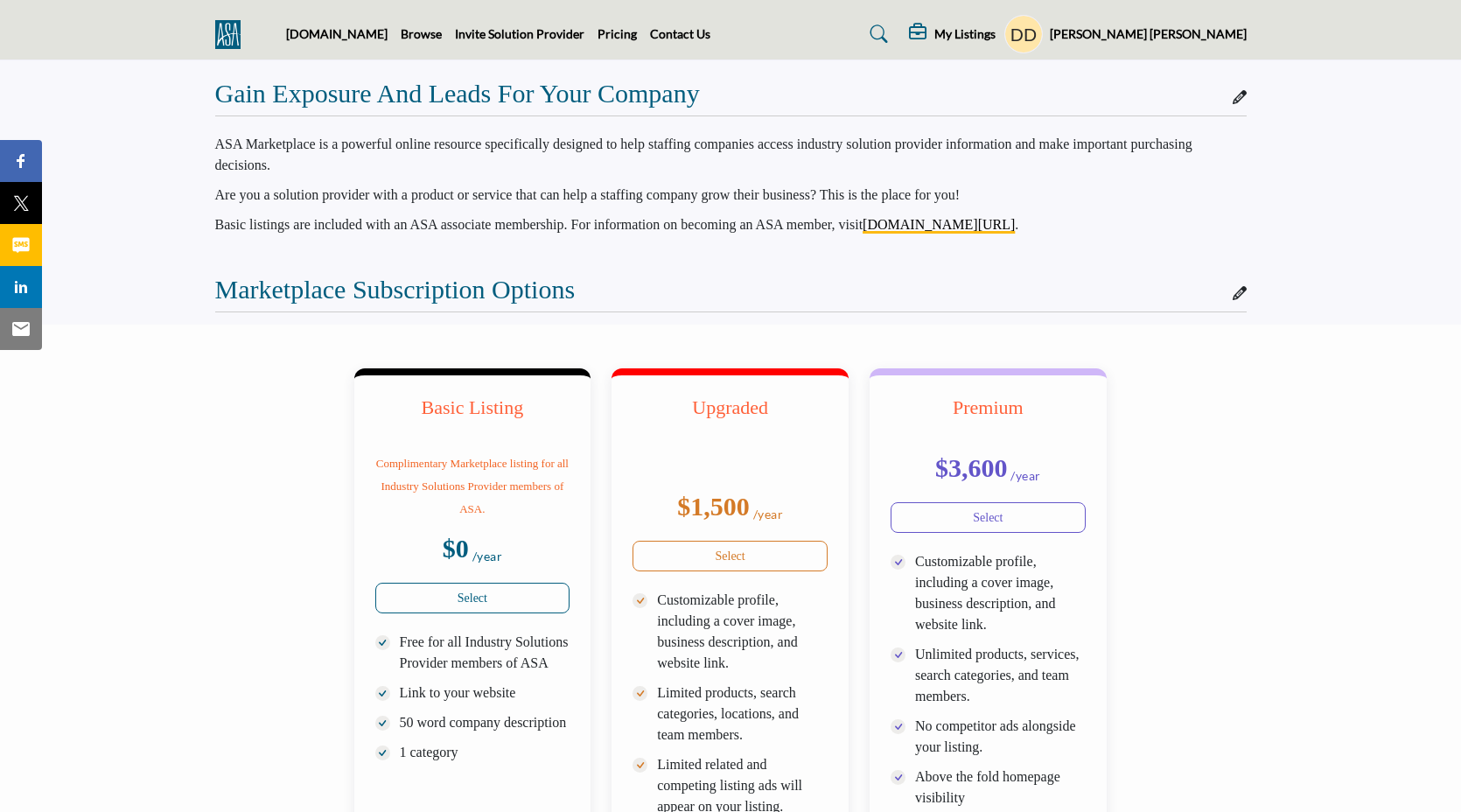
click at [1239, 98] on icon at bounding box center [1239, 96] width 14 height 14
click at [1239, 298] on icon at bounding box center [1239, 293] width 14 height 14
click at [1241, 94] on icon at bounding box center [1239, 96] width 14 height 14
click at [225, 82] on h2 "Gain Exposure and Leads for Your Company" at bounding box center [457, 94] width 485 height 32
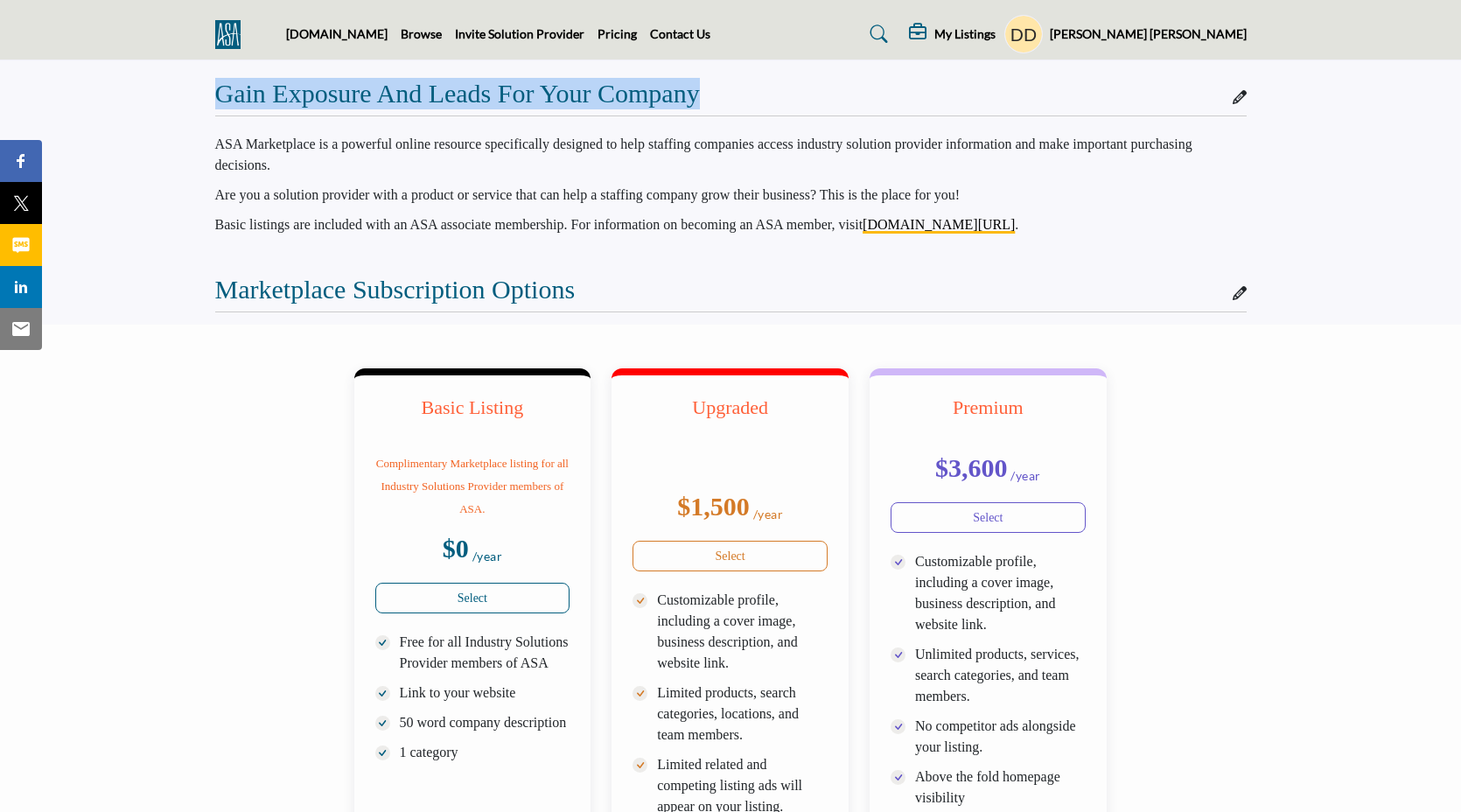
click at [225, 82] on h2 "Gain Exposure and Leads for Your Company" at bounding box center [457, 94] width 485 height 32
copy div "Gain Exposure and Leads for Your Company"
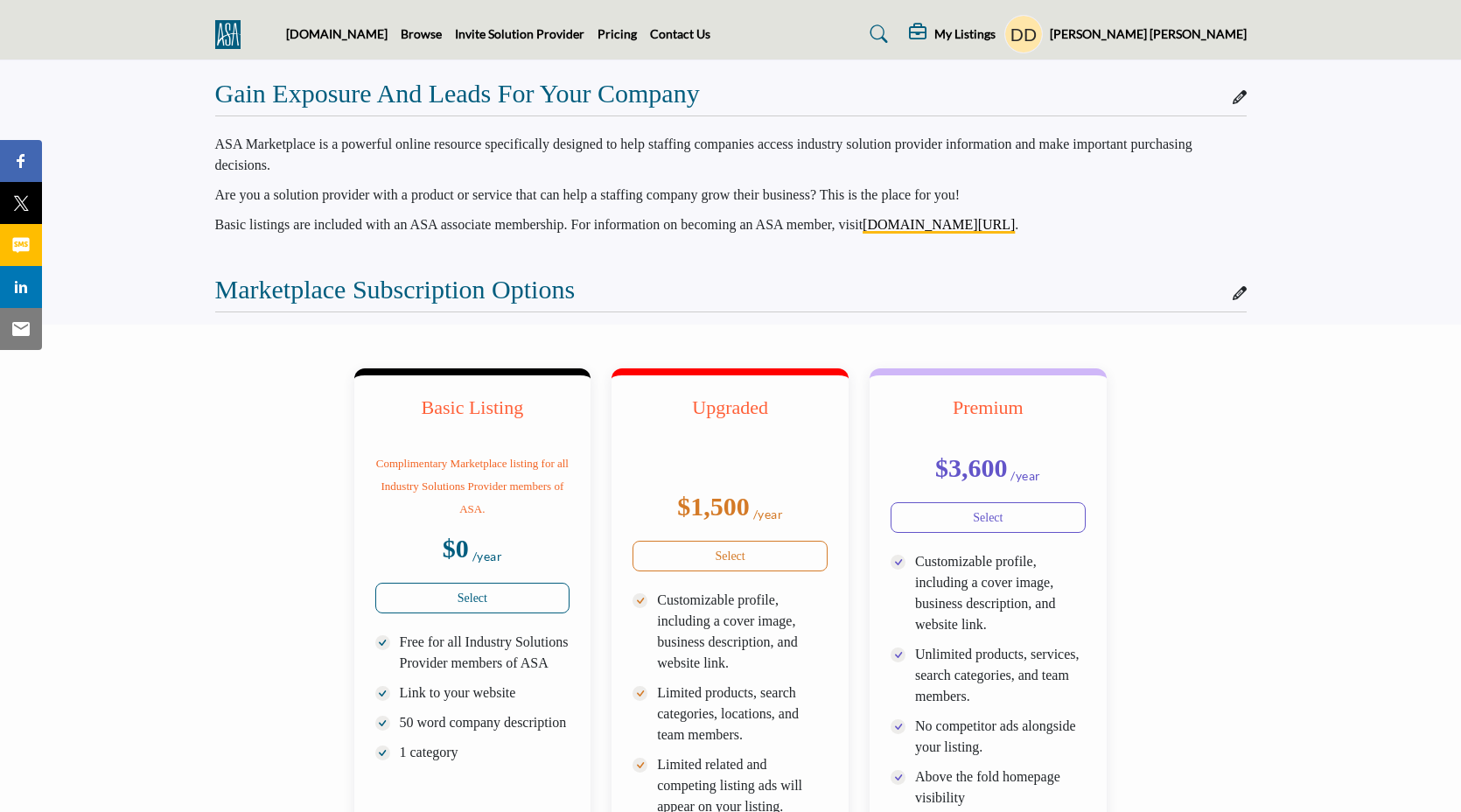
click at [464, 101] on h2 "Gain Exposure and Leads for Your Company" at bounding box center [457, 94] width 485 height 32
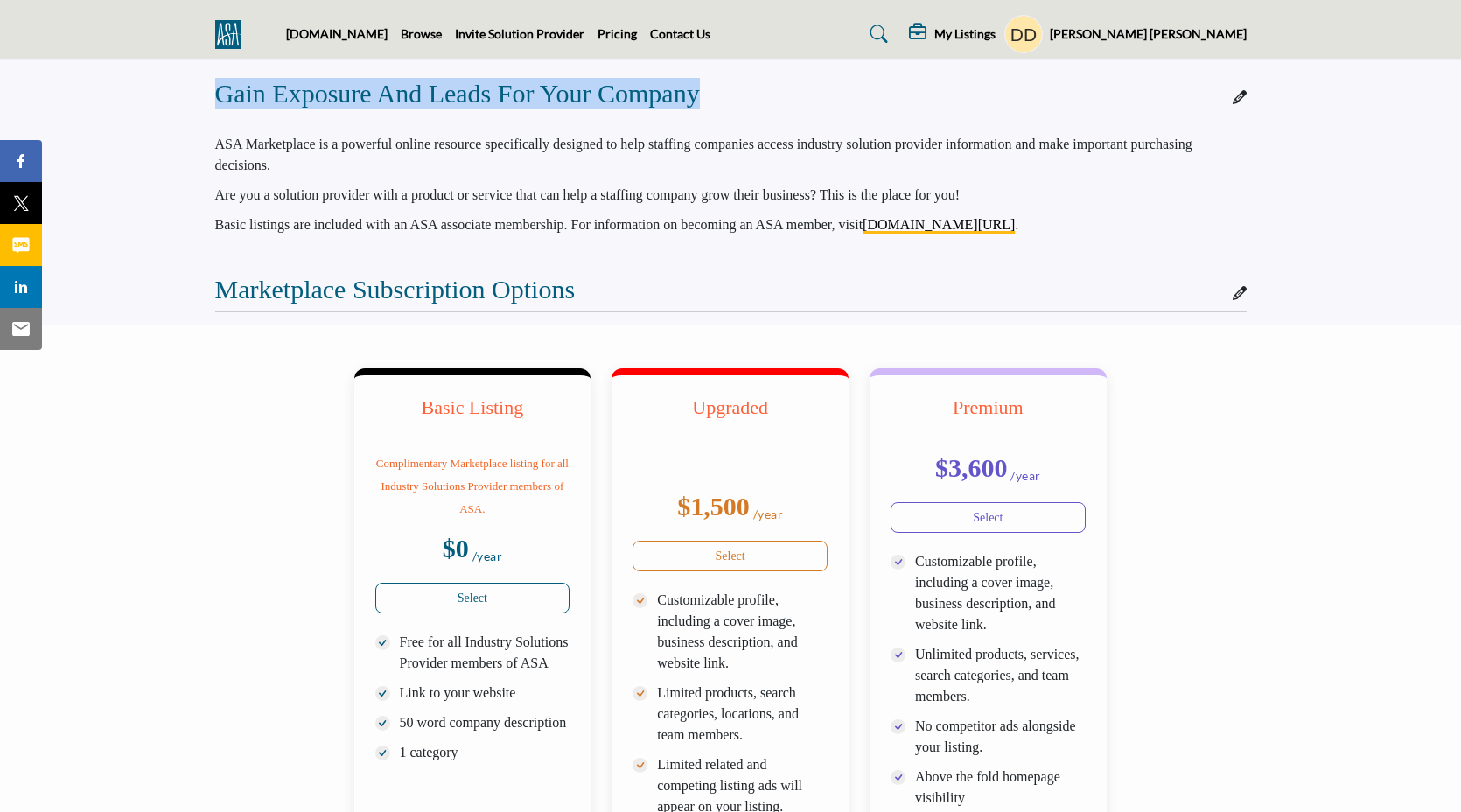
click at [464, 101] on h2 "Gain Exposure and Leads for Your Company" at bounding box center [457, 94] width 485 height 32
copy div "Gain Exposure and Leads for Your Company"
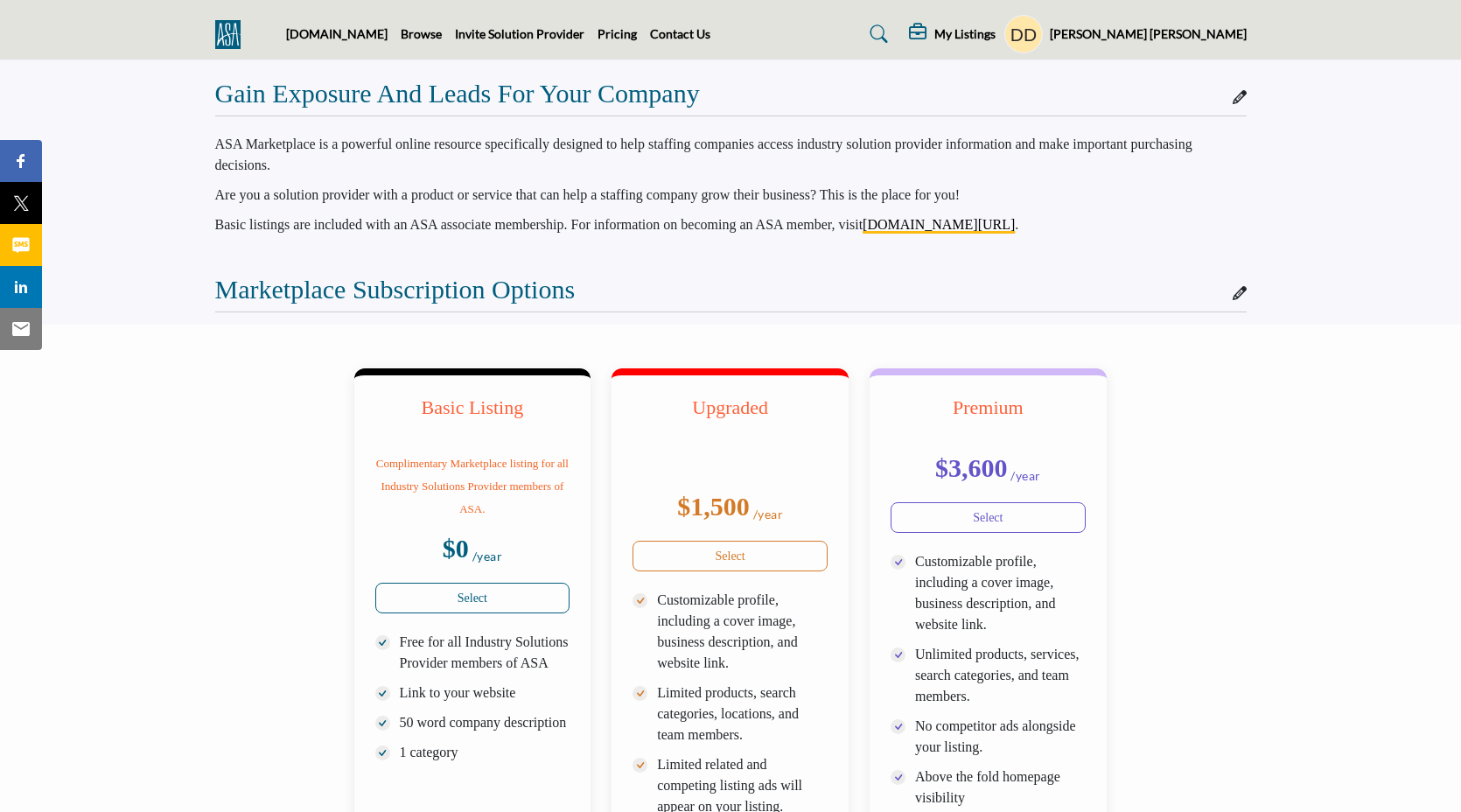
click at [387, 280] on h2 "Marketplace Subscription Options" at bounding box center [395, 289] width 361 height 32
copy div "Marketplace Subscription Options"
click at [423, 36] on link "Browse" at bounding box center [421, 33] width 41 height 15
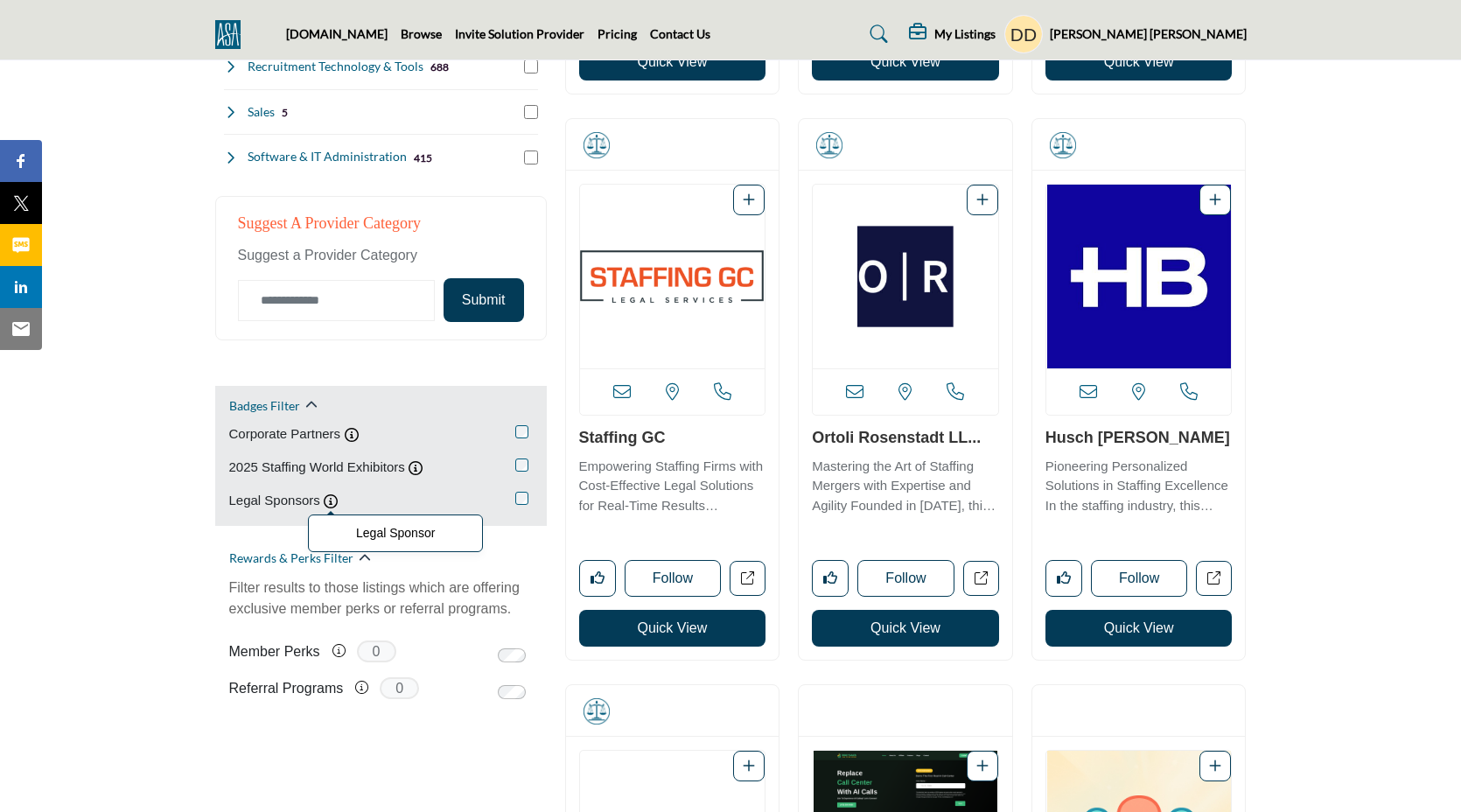
scroll to position [872, 0]
